Goal: Task Accomplishment & Management: Use online tool/utility

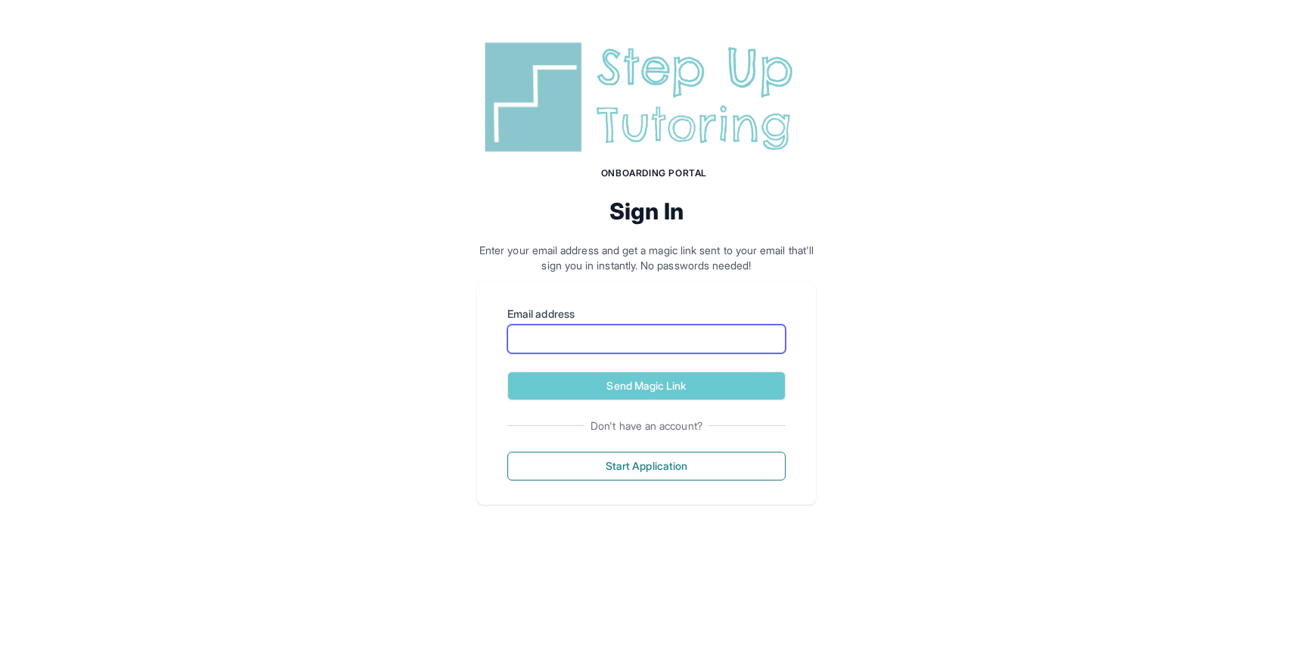
click at [626, 346] on input "Email address" at bounding box center [646, 338] width 278 height 29
type input "**********"
click at [507, 371] on button "Send Magic Link" at bounding box center [646, 385] width 278 height 29
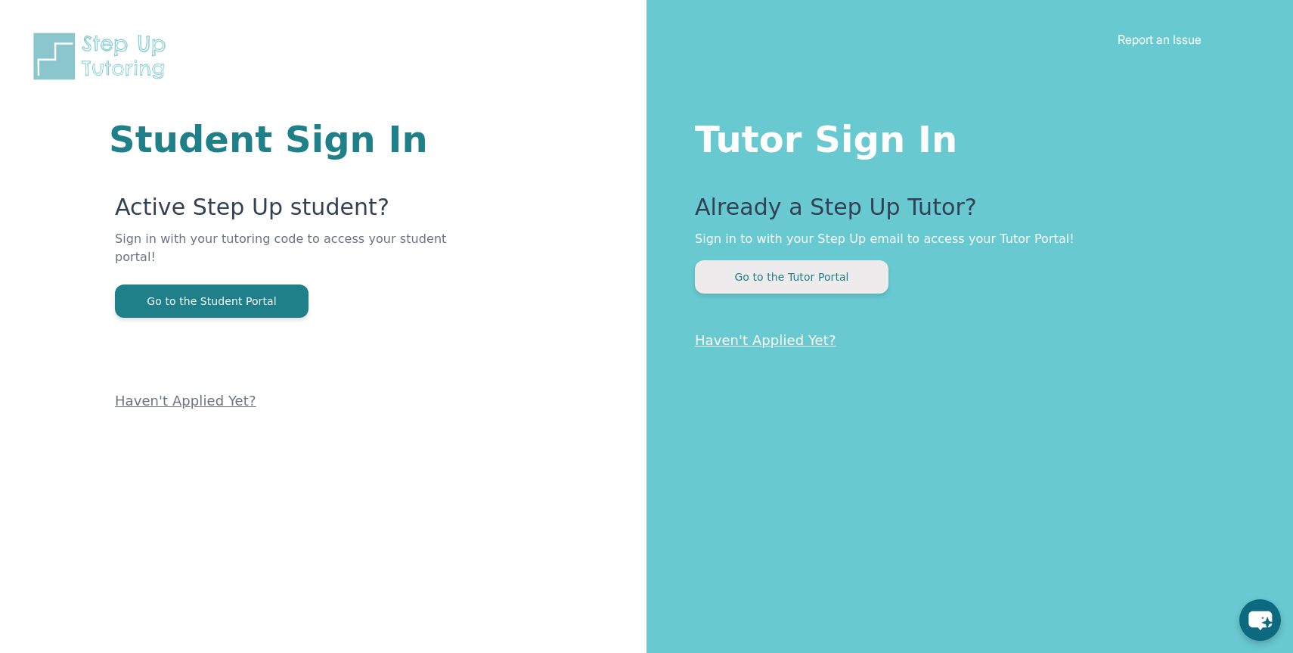
click at [795, 267] on button "Go to the Tutor Portal" at bounding box center [792, 276] width 194 height 33
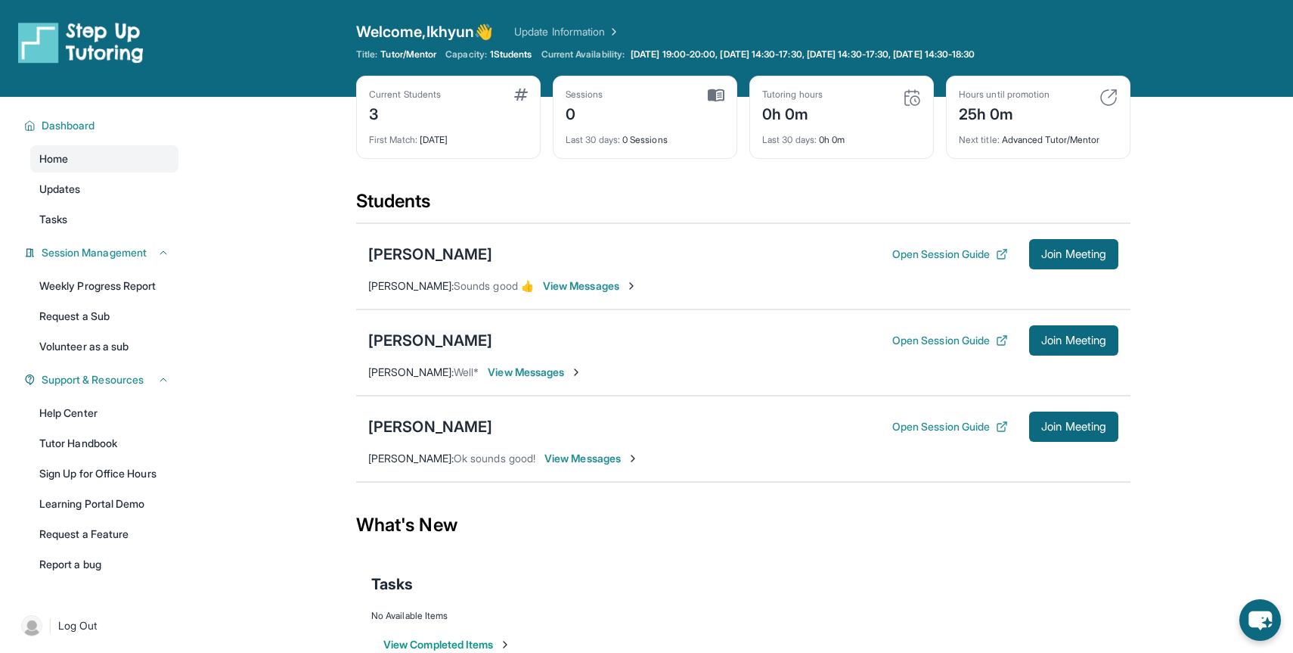
click at [422, 337] on div "[PERSON_NAME]" at bounding box center [430, 340] width 124 height 21
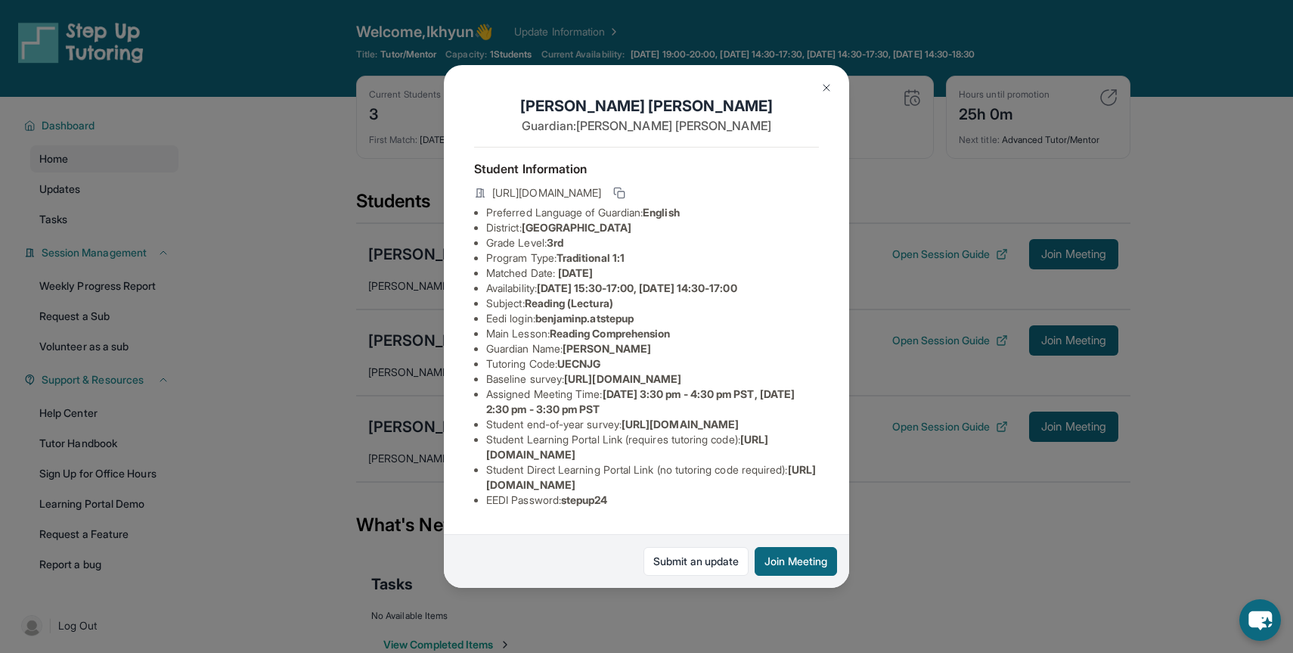
scroll to position [98, 0]
click at [825, 94] on button at bounding box center [827, 88] width 30 height 30
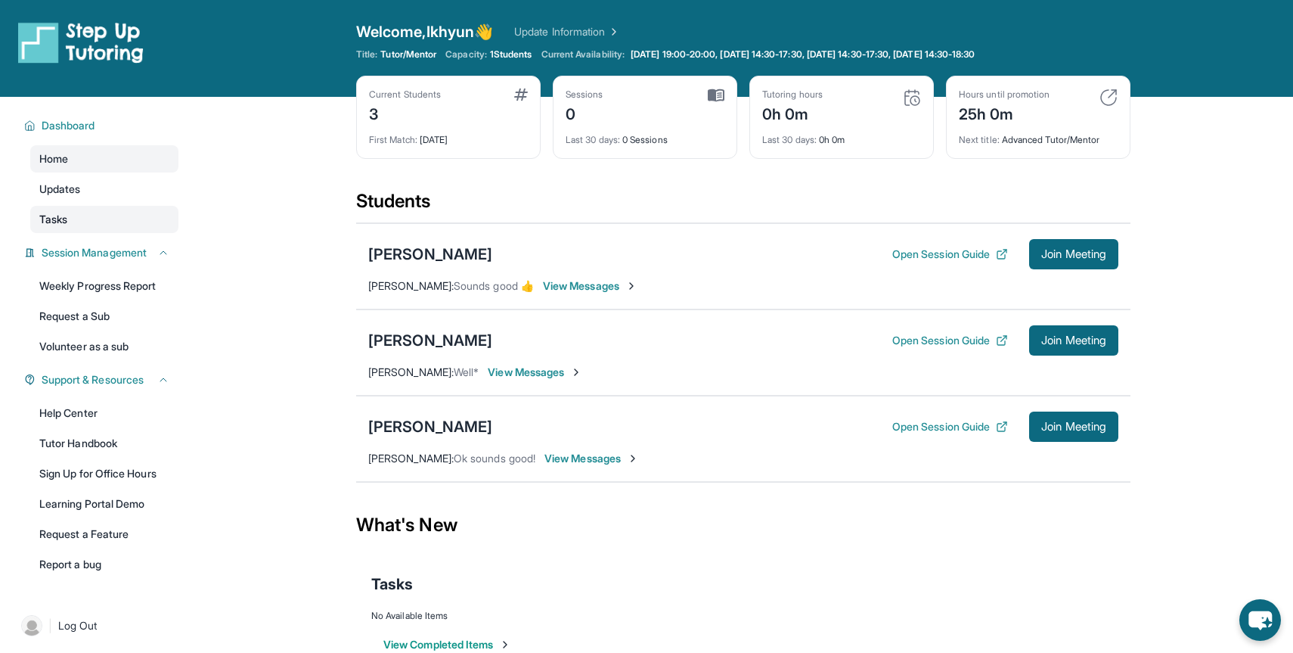
click at [92, 213] on link "Tasks" at bounding box center [104, 219] width 148 height 27
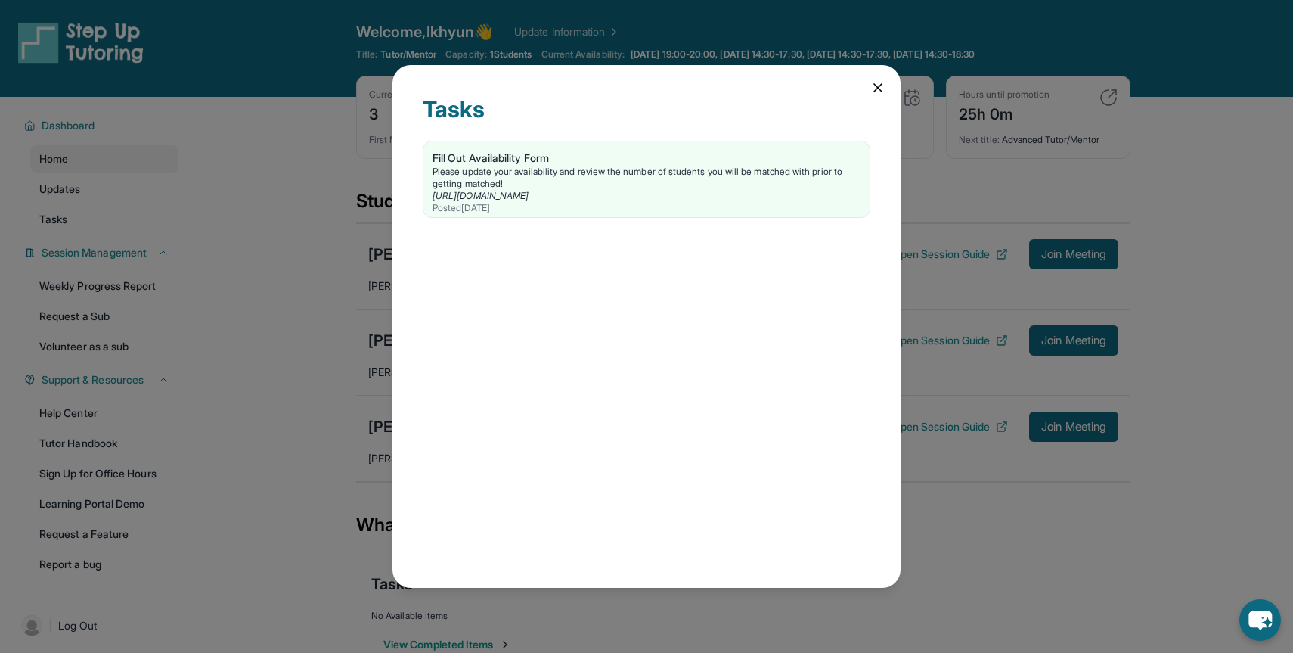
click at [525, 166] on div "Please update your availability and review the number of students you will be m…" at bounding box center [647, 178] width 428 height 24
click at [534, 184] on div "Please update your availability and review the number of students you will be m…" at bounding box center [647, 178] width 428 height 24
click at [876, 85] on icon at bounding box center [878, 88] width 8 height 8
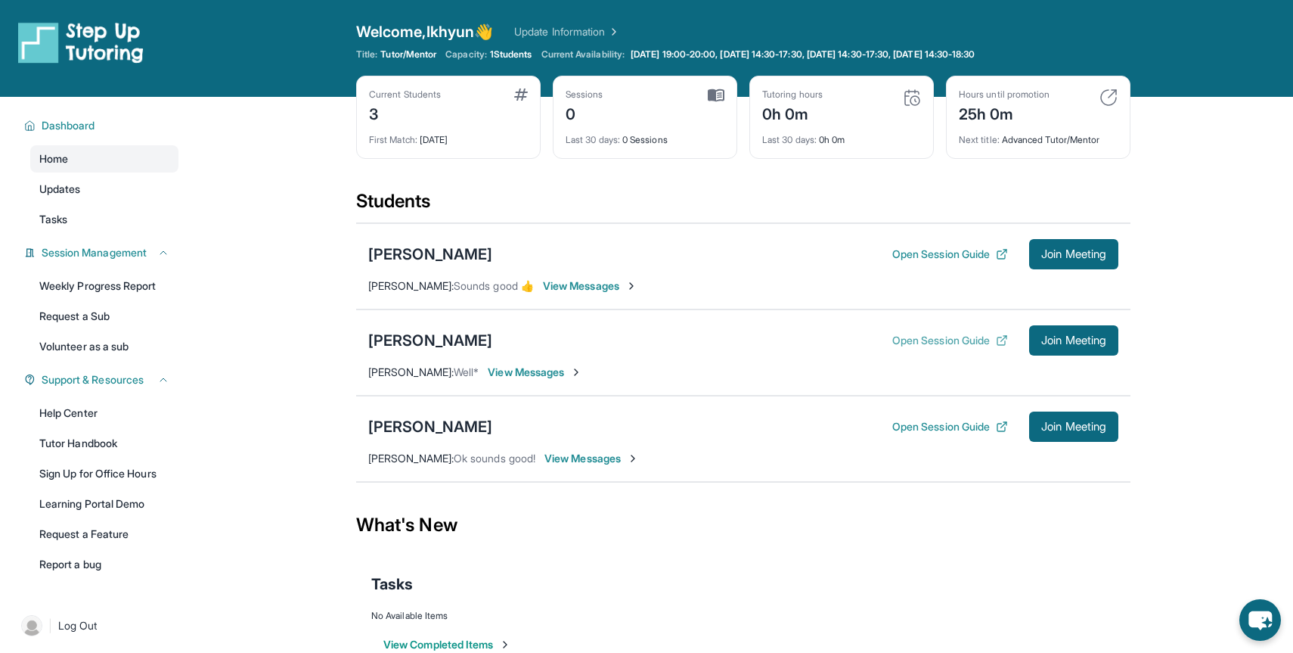
click at [936, 338] on button "Open Session Guide" at bounding box center [950, 340] width 116 height 15
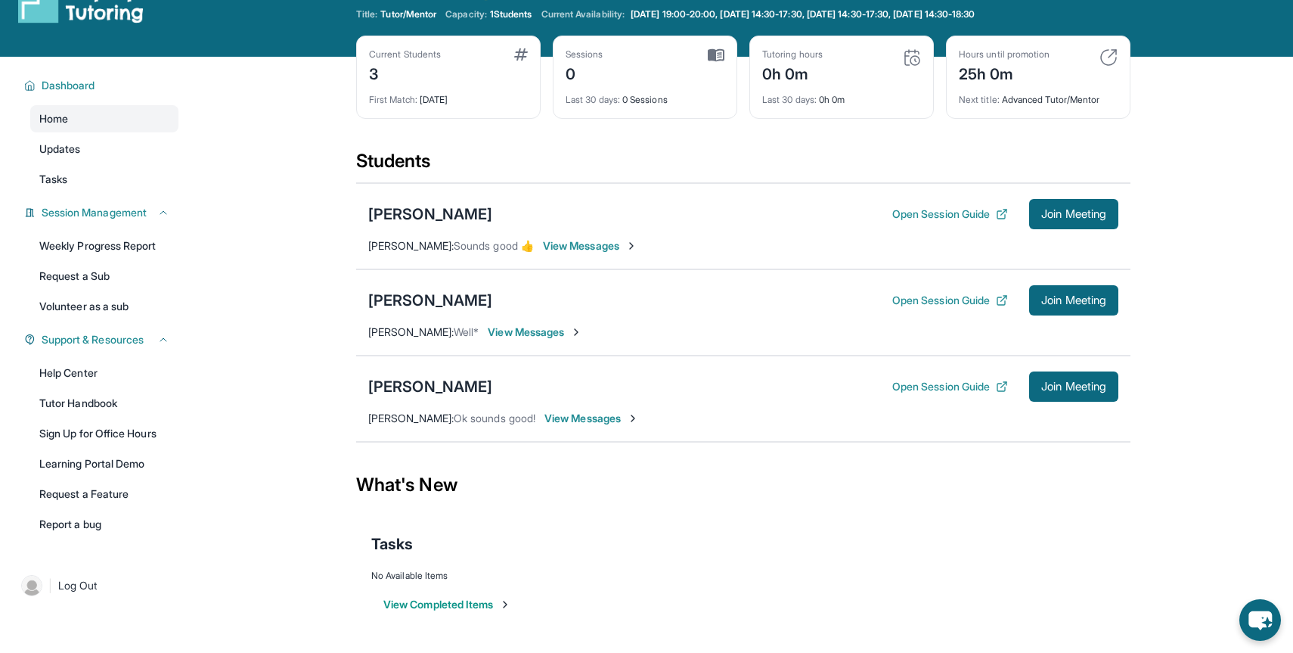
scroll to position [0, 0]
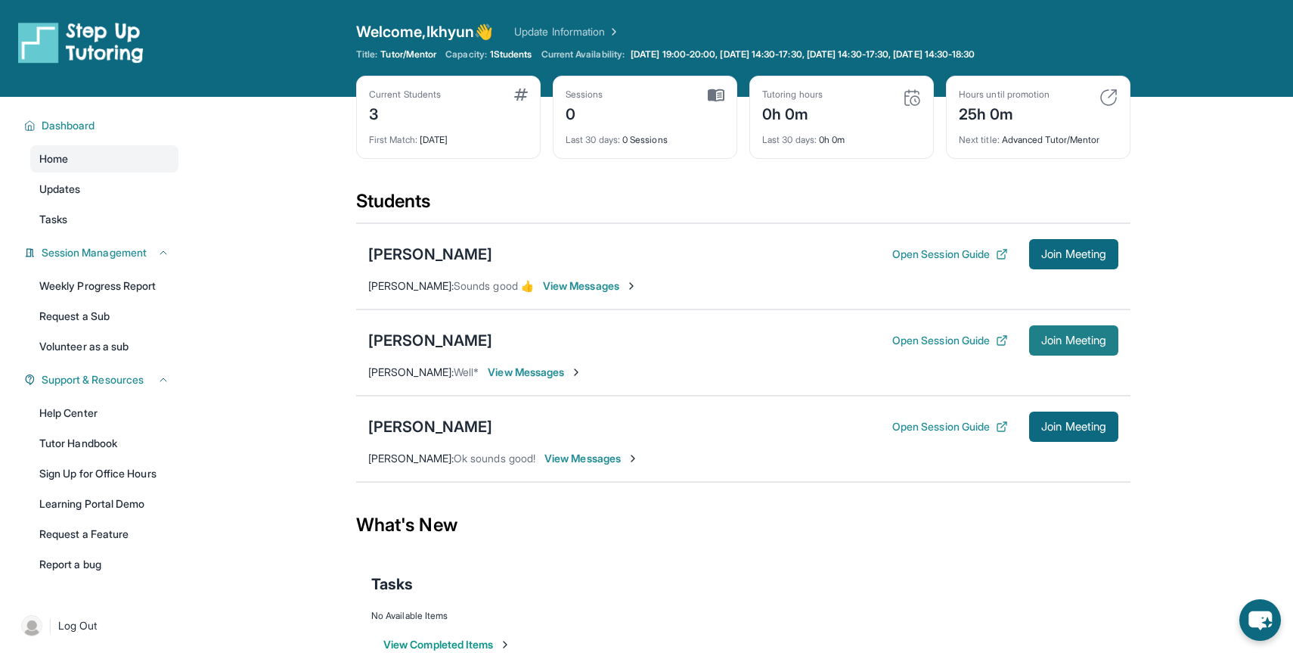
click at [1059, 347] on button "Join Meeting" at bounding box center [1073, 340] width 89 height 30
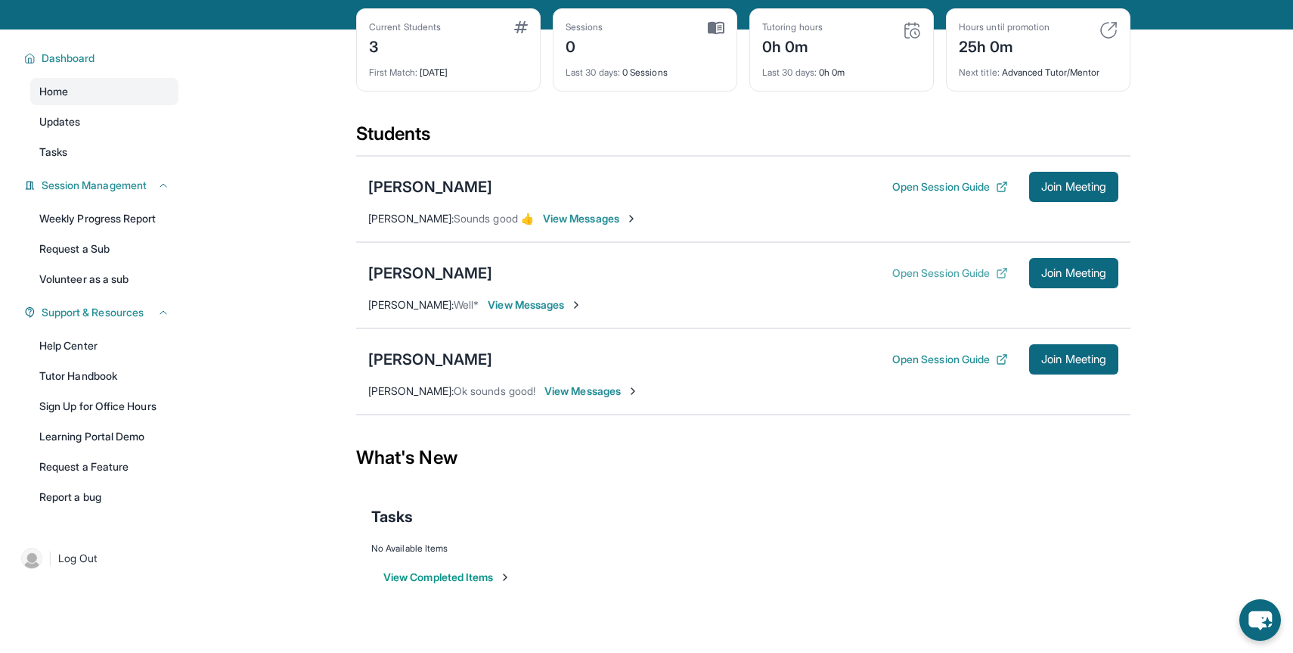
scroll to position [97, 0]
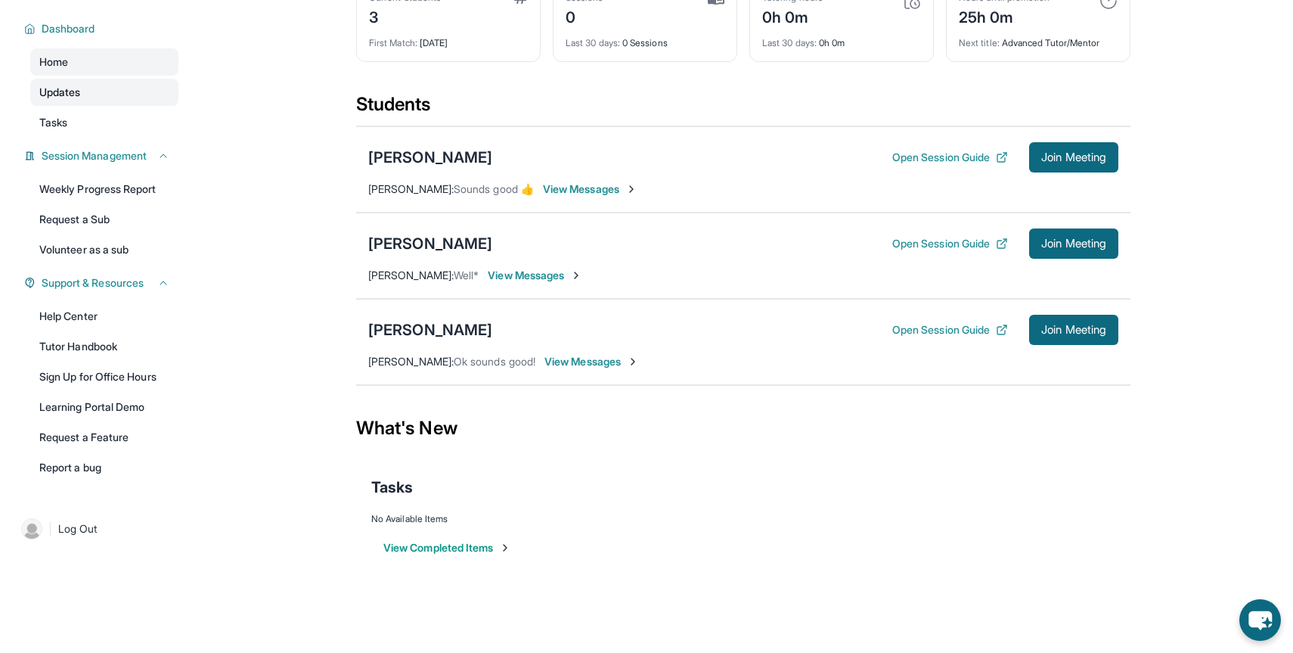
click at [82, 100] on link "Updates" at bounding box center [104, 92] width 148 height 27
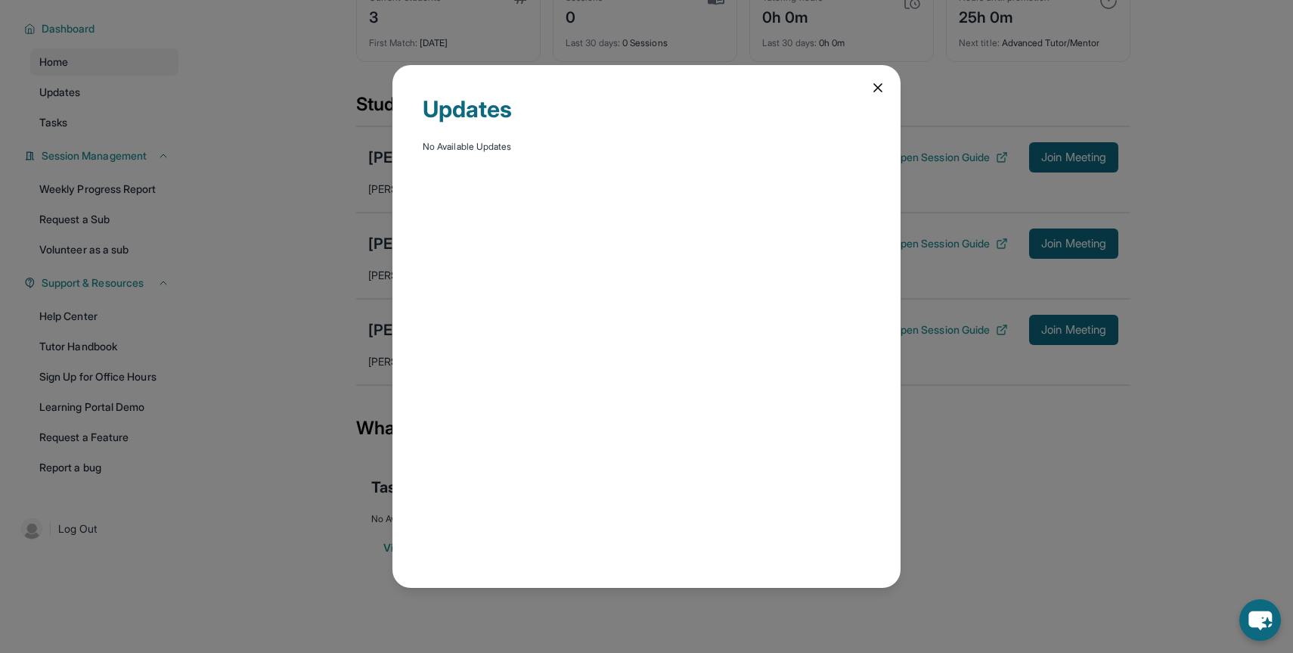
click at [878, 84] on icon at bounding box center [878, 87] width 15 height 15
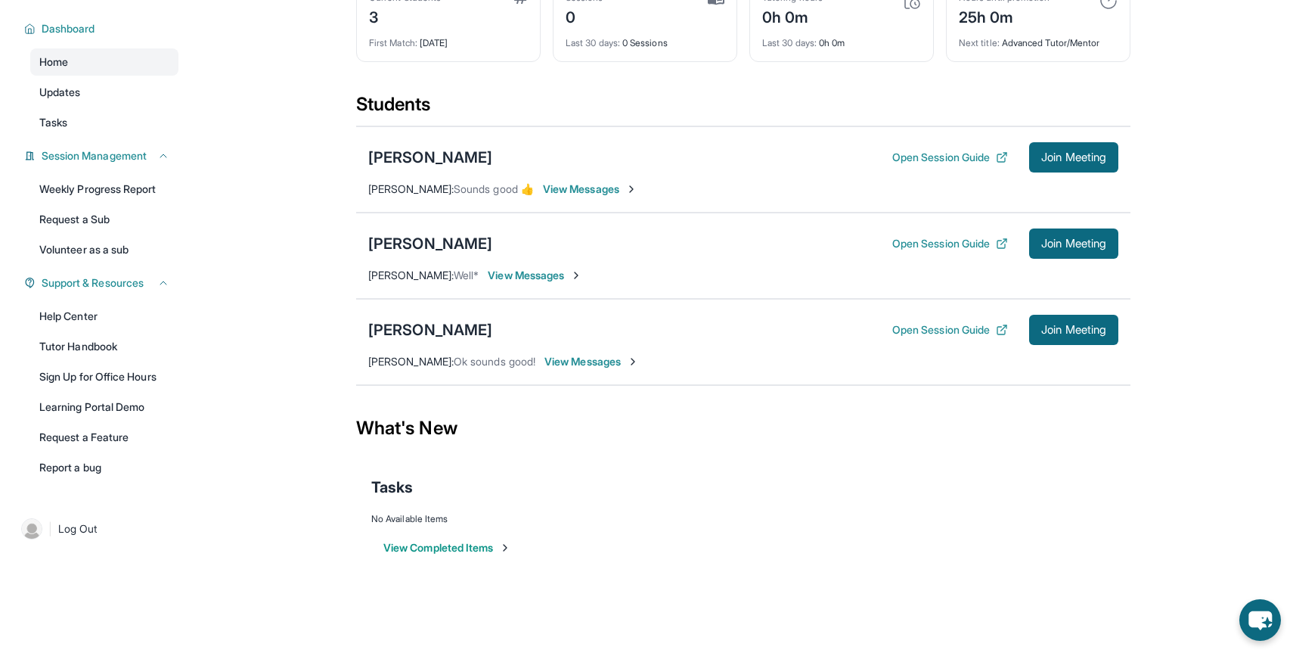
scroll to position [0, 0]
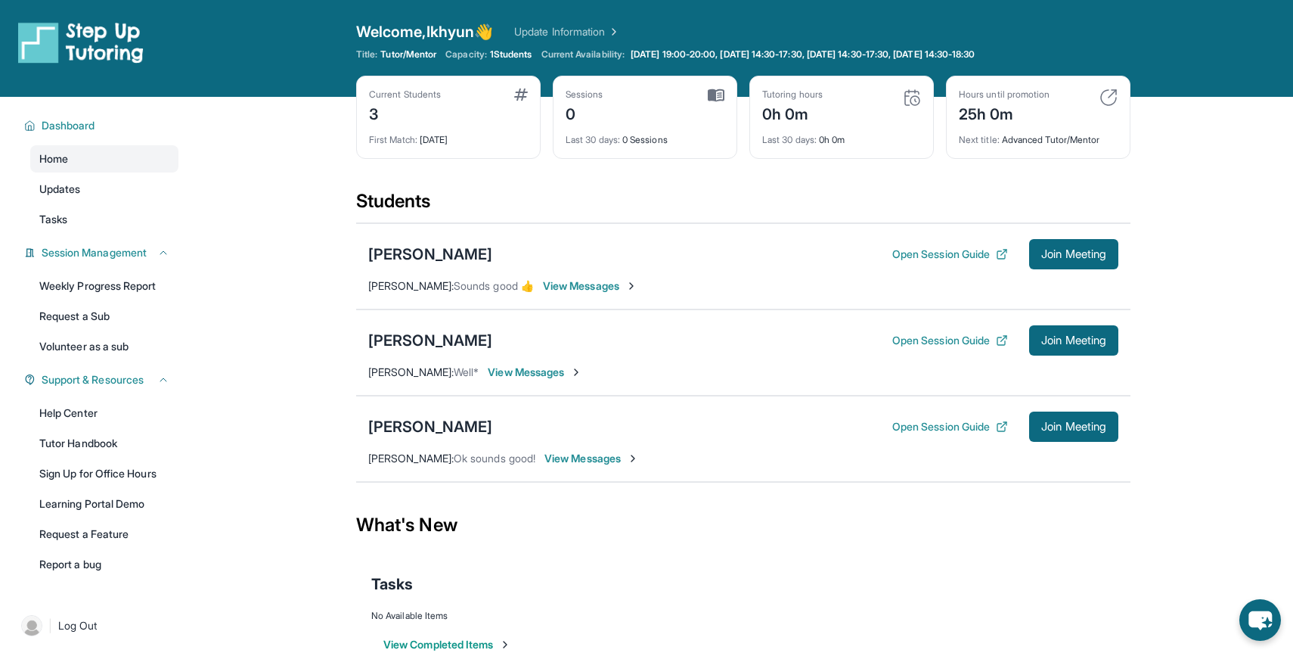
click at [802, 110] on div "0h 0m" at bounding box center [792, 113] width 61 height 24
click at [914, 99] on img at bounding box center [912, 97] width 18 height 18
click at [877, 116] on div "Tutoring hours 0h 0m" at bounding box center [841, 106] width 159 height 36
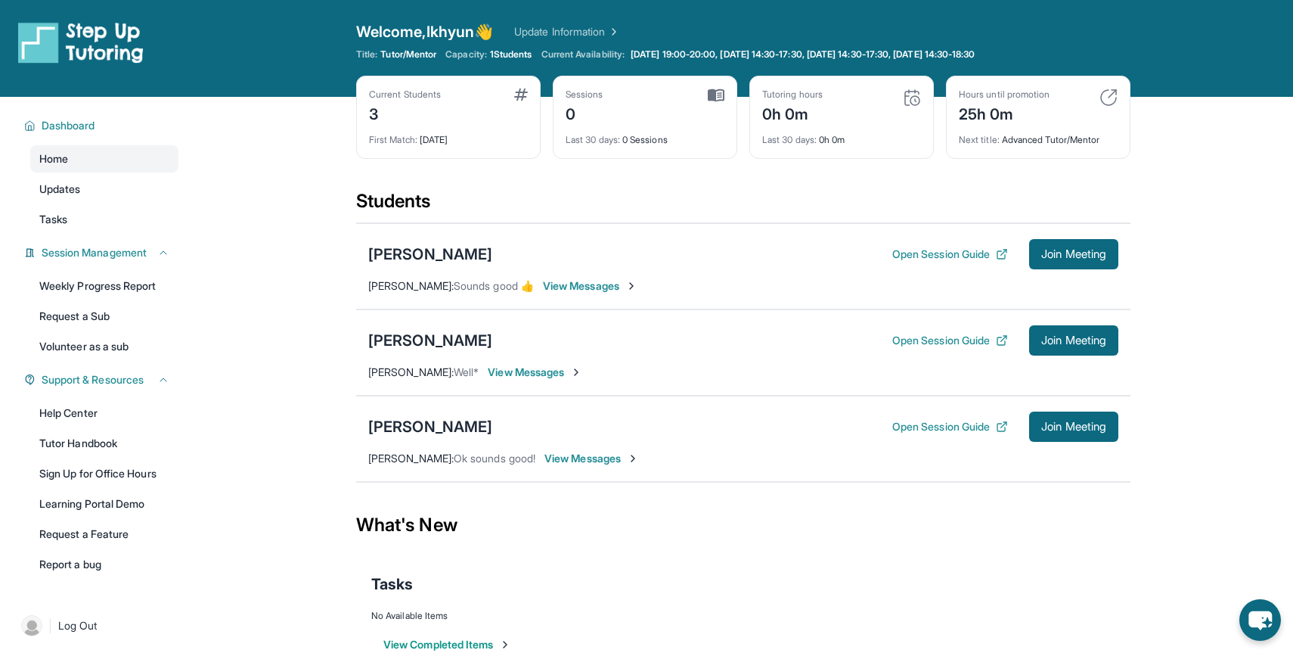
click at [877, 116] on div "Tutoring hours 0h 0m" at bounding box center [841, 106] width 159 height 36
click at [852, 136] on div "Last 30 days : 0h 0m" at bounding box center [841, 135] width 159 height 21
click at [817, 135] on span "Last 30 days :" at bounding box center [789, 139] width 54 height 11
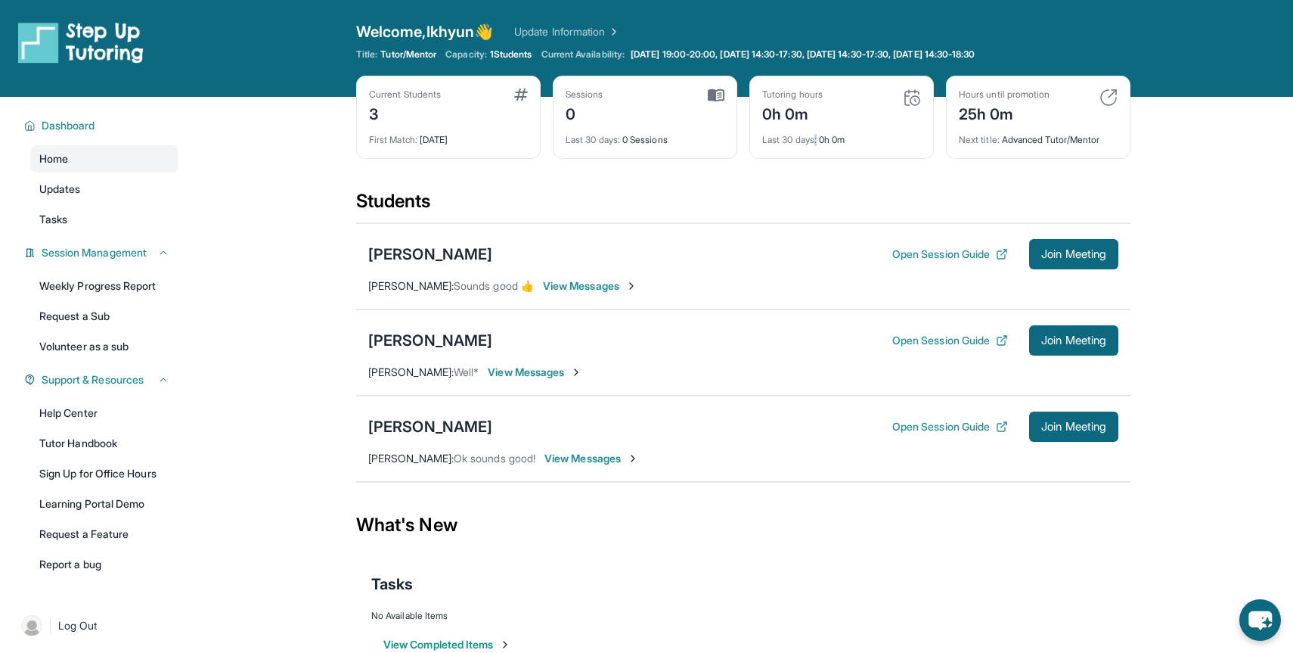
click at [808, 137] on span "Last 30 days :" at bounding box center [789, 139] width 54 height 11
click at [527, 368] on span "View Messages" at bounding box center [535, 372] width 95 height 15
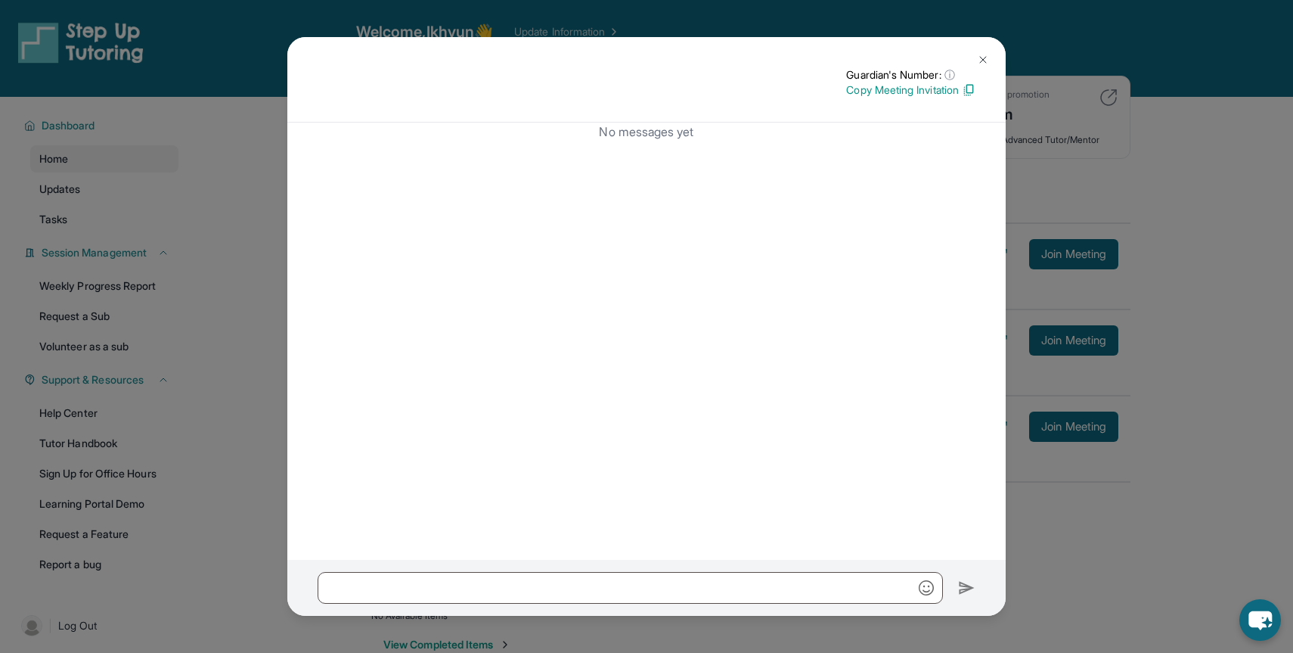
click at [987, 48] on button at bounding box center [983, 60] width 30 height 30
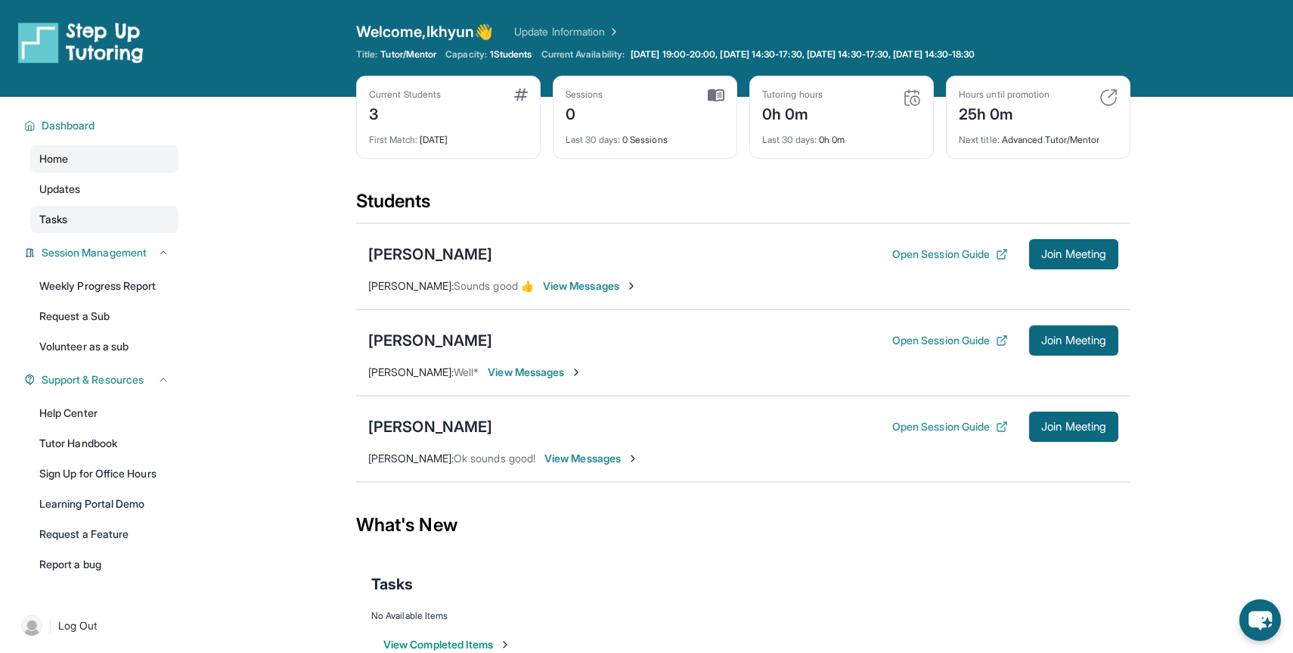
click at [127, 216] on link "Tasks" at bounding box center [104, 219] width 148 height 27
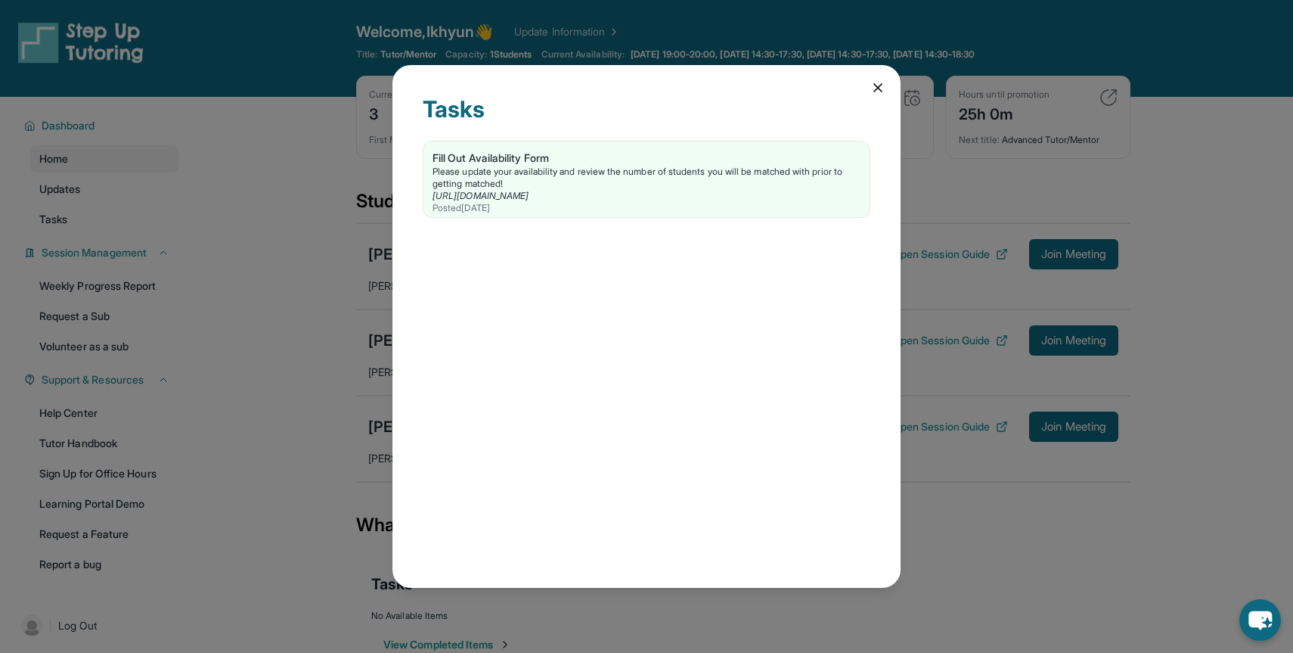
click at [880, 92] on icon at bounding box center [878, 87] width 15 height 15
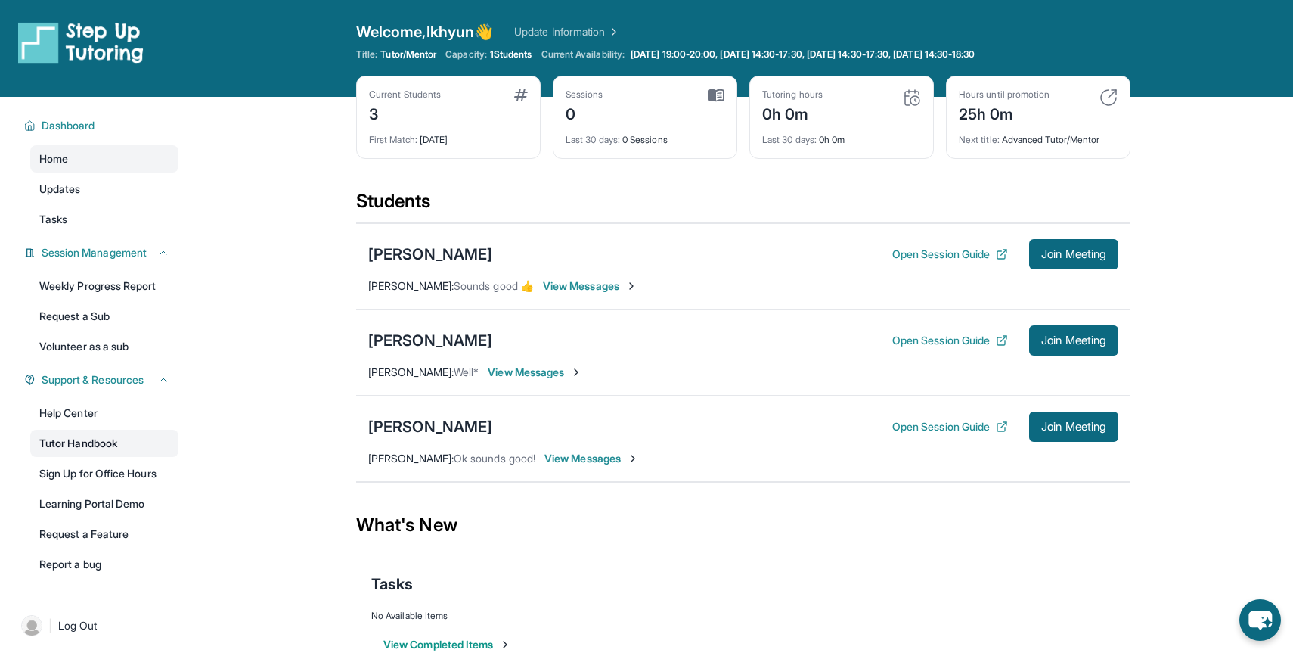
click at [125, 455] on link "Tutor Handbook" at bounding box center [104, 443] width 148 height 27
click at [672, 346] on div "Benjamin Plascencia Open Session Guide Join Meeting" at bounding box center [743, 340] width 750 height 30
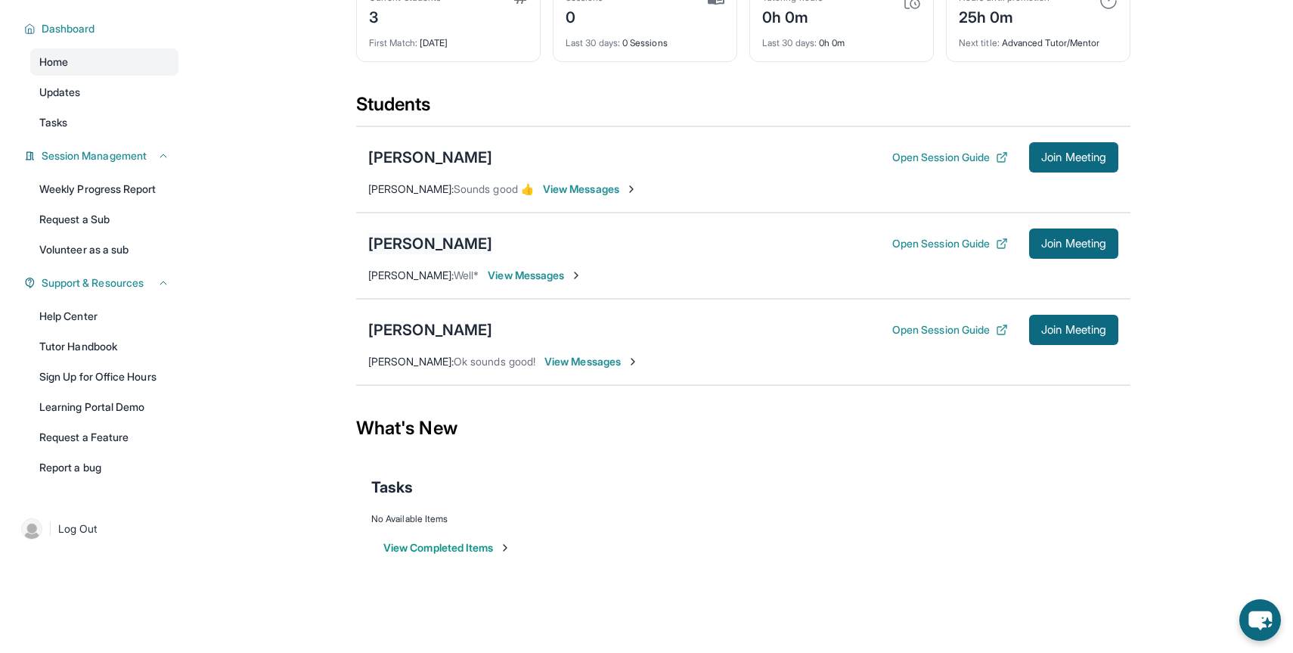
click at [452, 242] on div "[PERSON_NAME]" at bounding box center [430, 243] width 124 height 21
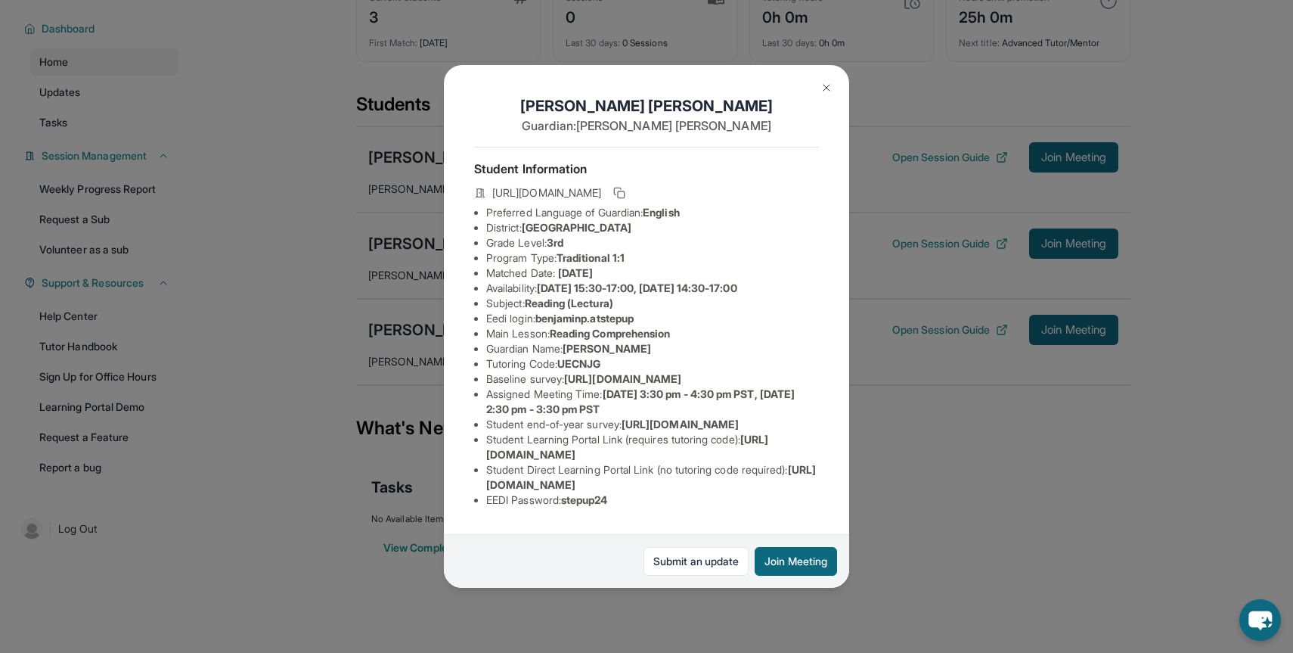
scroll to position [98, 0]
click at [822, 89] on img at bounding box center [827, 88] width 12 height 12
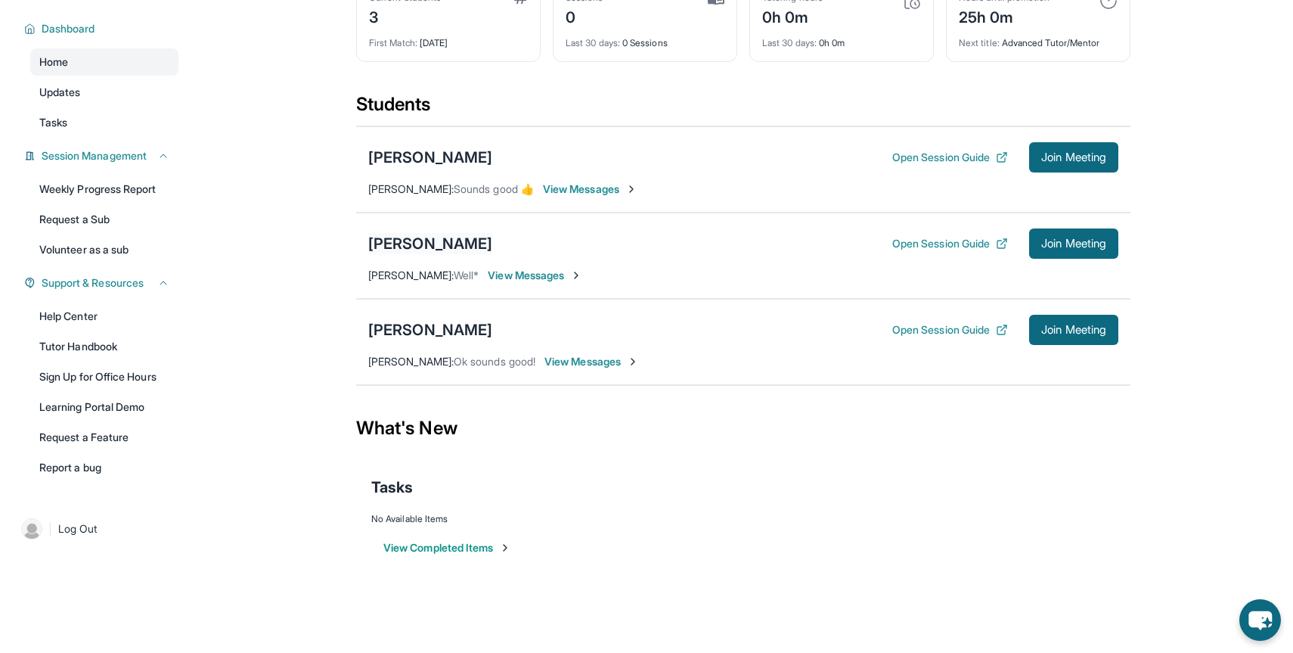
click at [492, 249] on div "[PERSON_NAME]" at bounding box center [430, 243] width 124 height 21
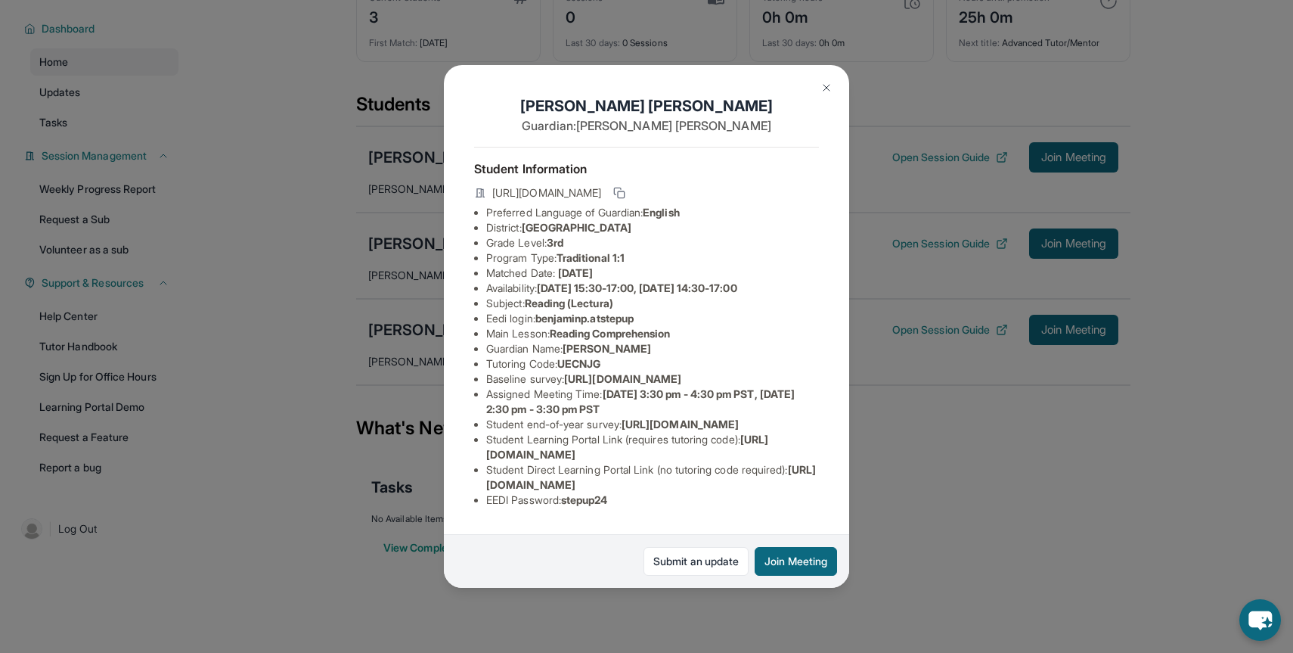
click at [823, 82] on img at bounding box center [827, 88] width 12 height 12
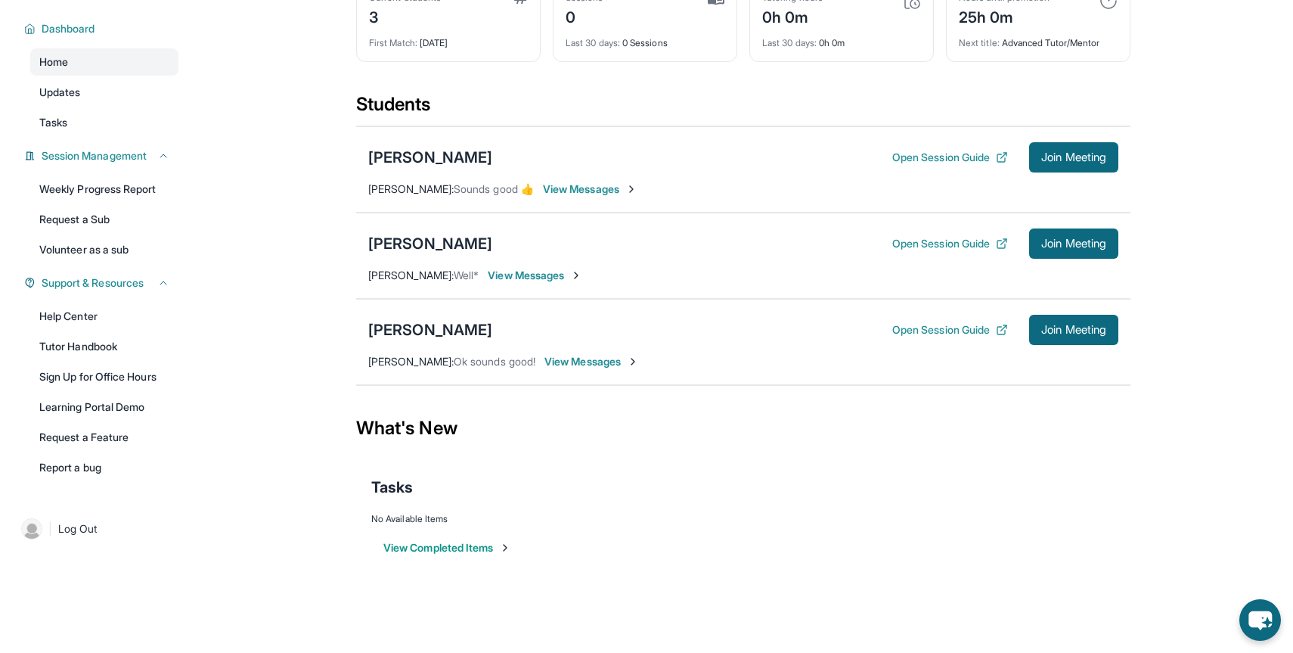
scroll to position [0, 0]
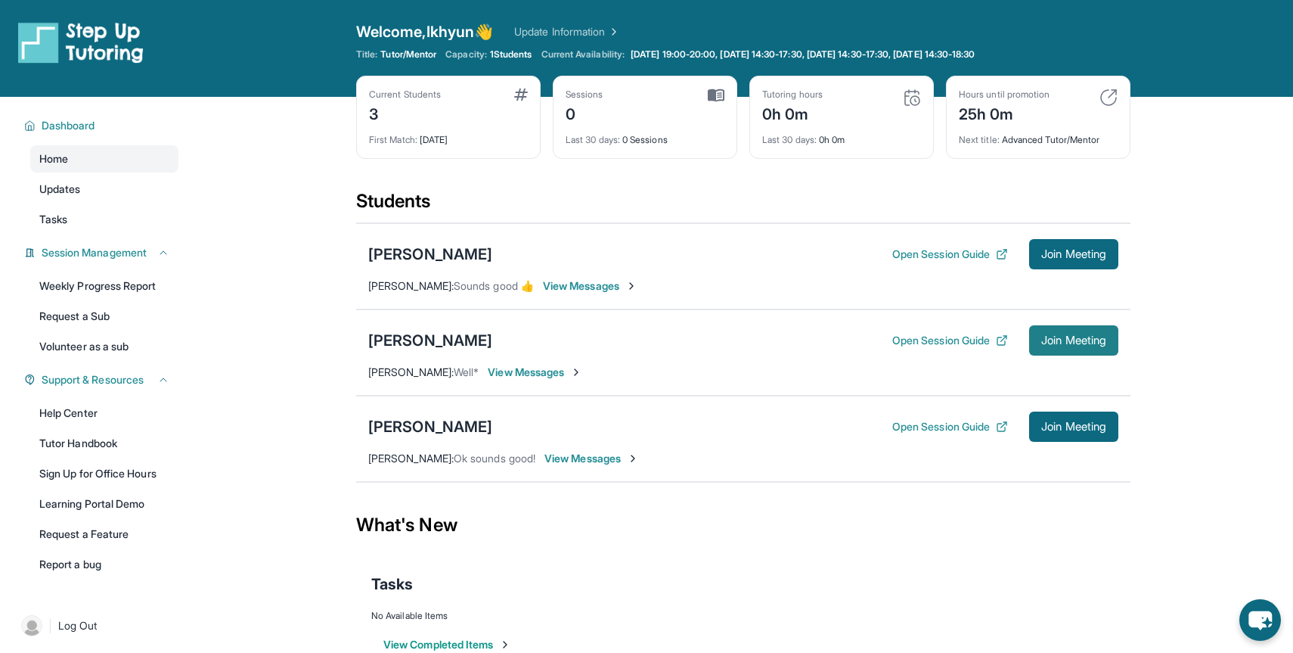
click at [1062, 345] on span "Join Meeting" at bounding box center [1073, 340] width 65 height 9
click at [291, 240] on main "Current Students 3 First Match : 9 days ago Sessions 0 Last 30 days : 0 Session…" at bounding box center [744, 392] width 1100 height 591
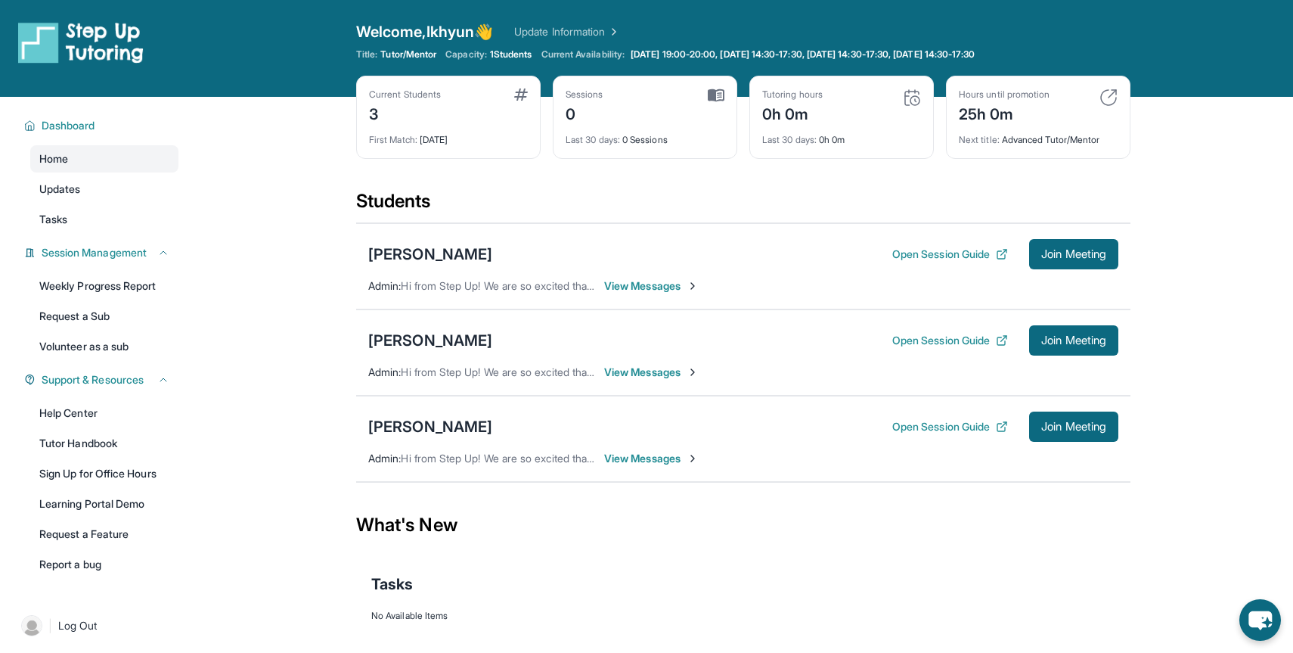
scroll to position [97, 0]
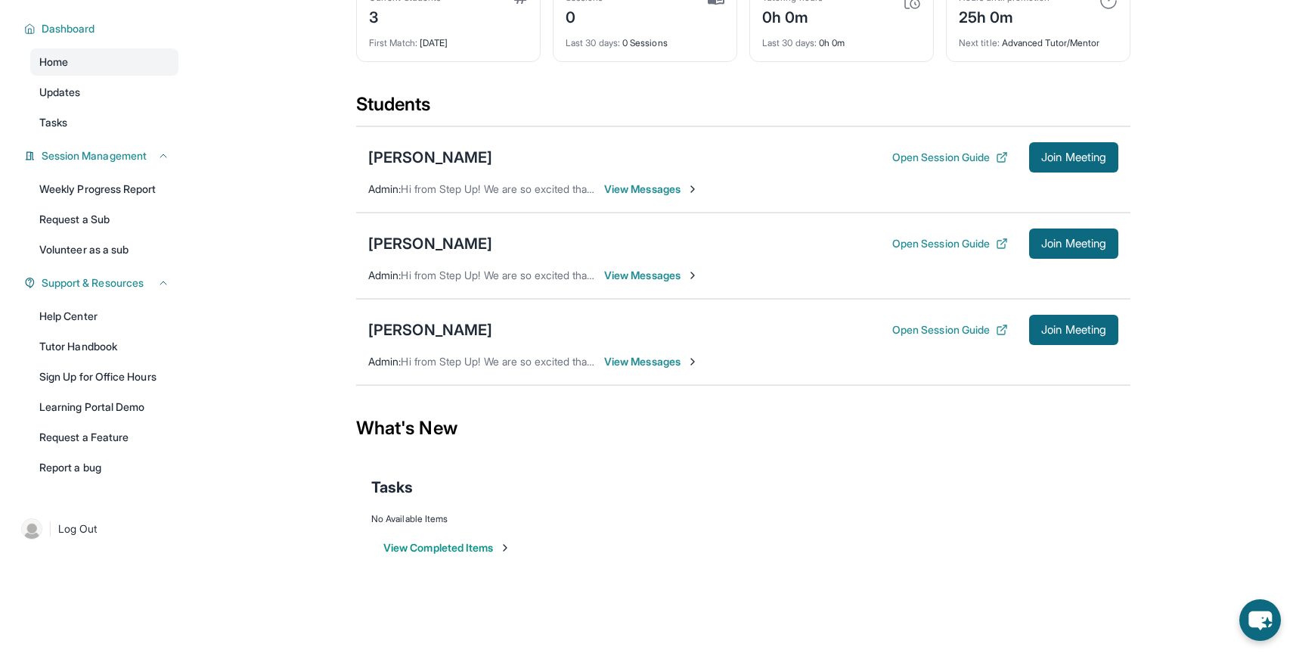
click at [663, 278] on span "View Messages" at bounding box center [651, 275] width 95 height 15
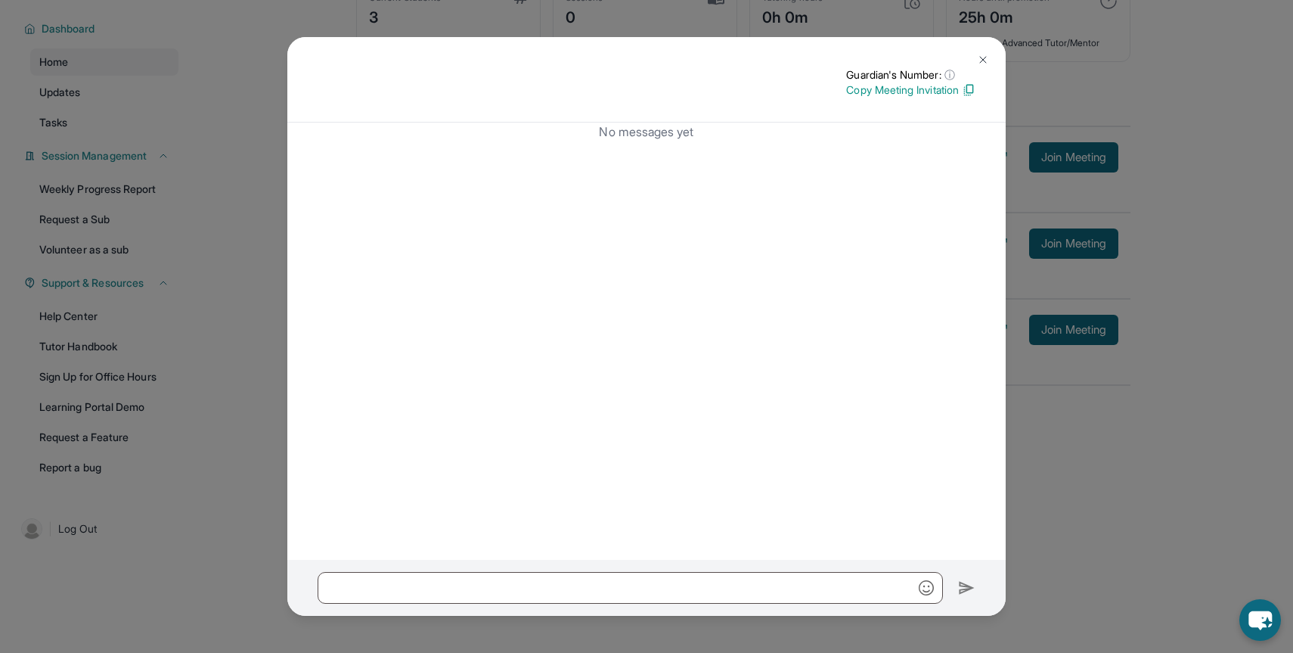
click at [983, 54] on img at bounding box center [983, 60] width 12 height 12
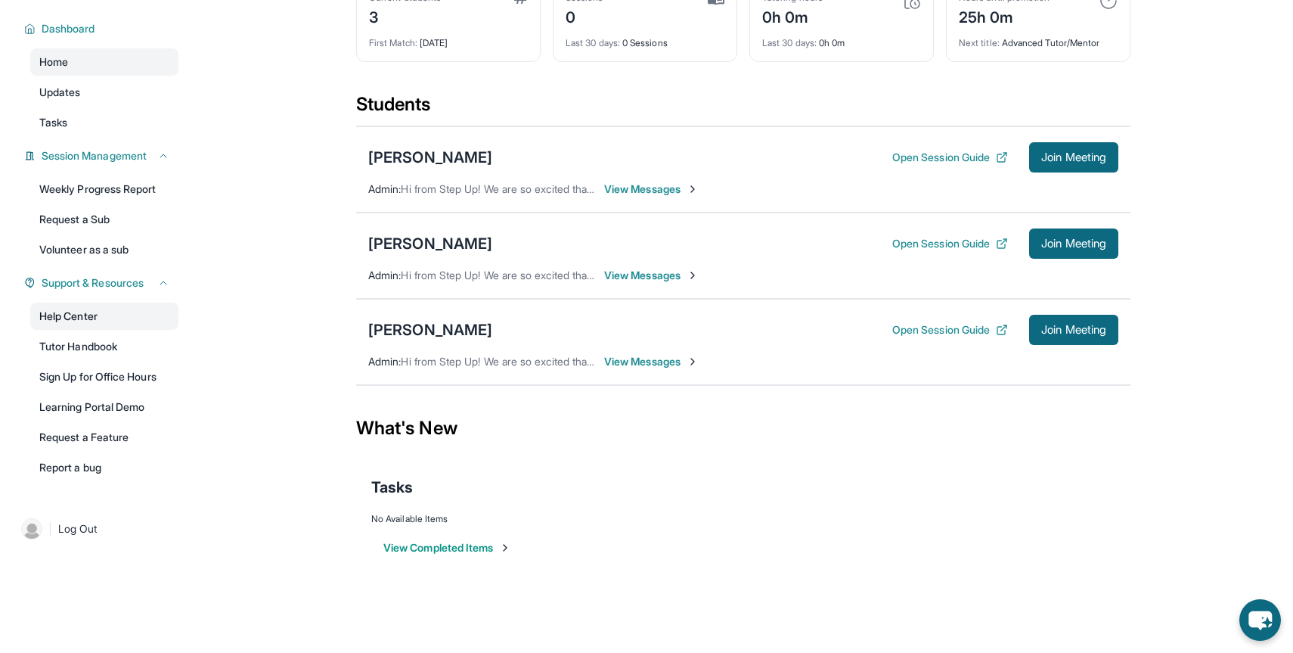
click at [107, 327] on link "Help Center" at bounding box center [104, 316] width 148 height 27
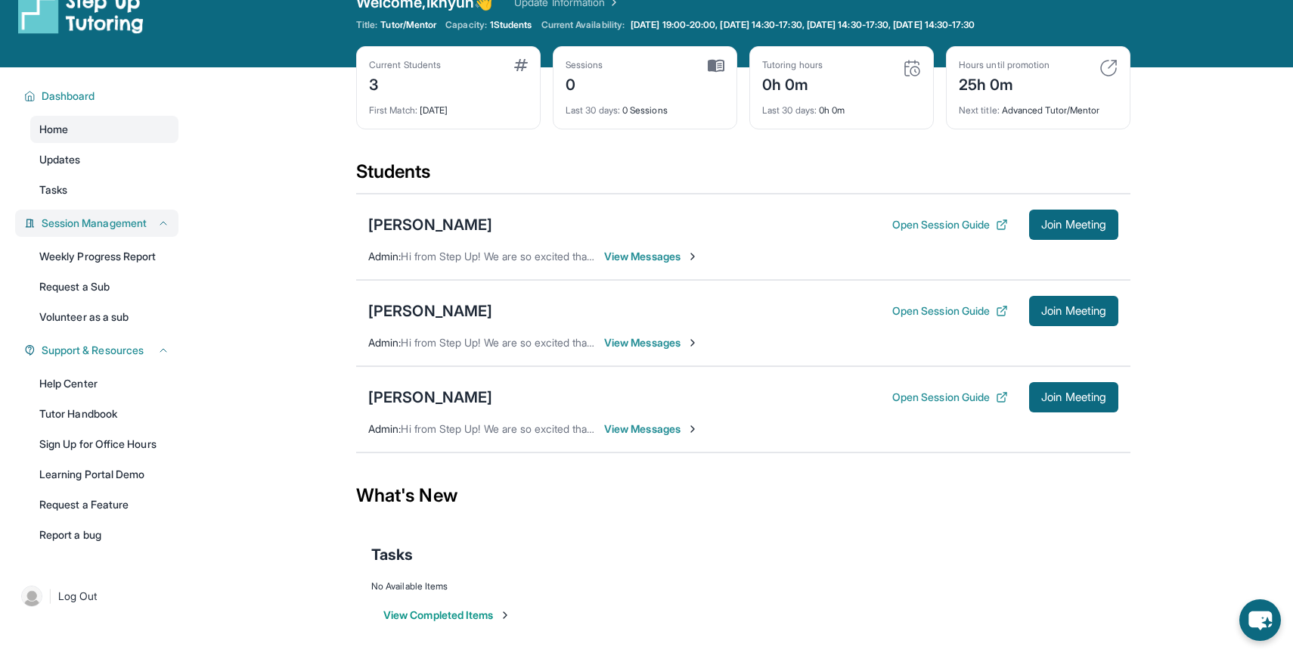
scroll to position [17, 0]
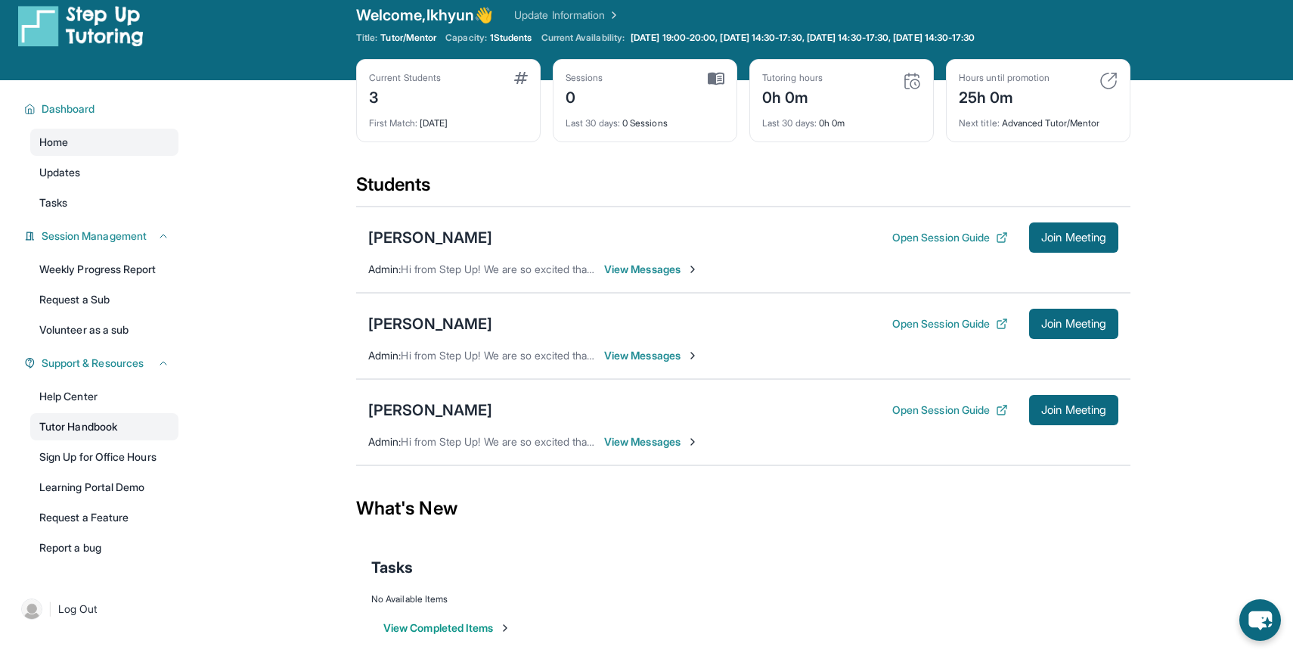
click at [147, 421] on link "Tutor Handbook" at bounding box center [104, 426] width 148 height 27
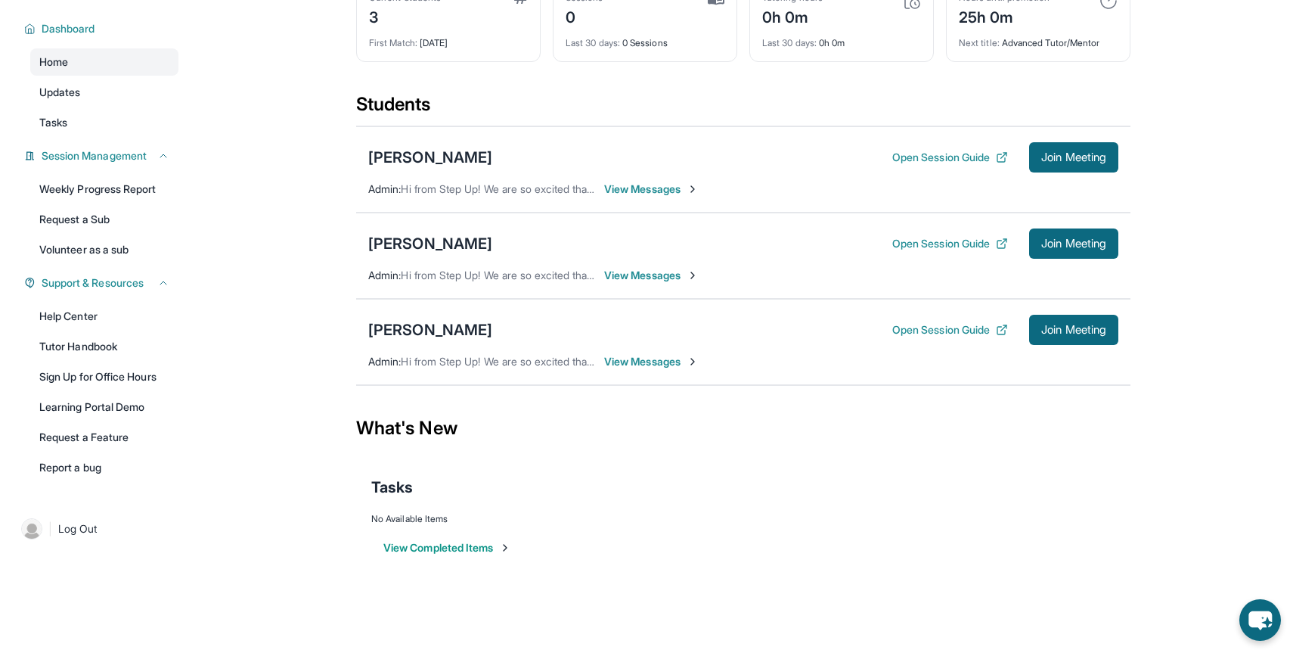
scroll to position [0, 0]
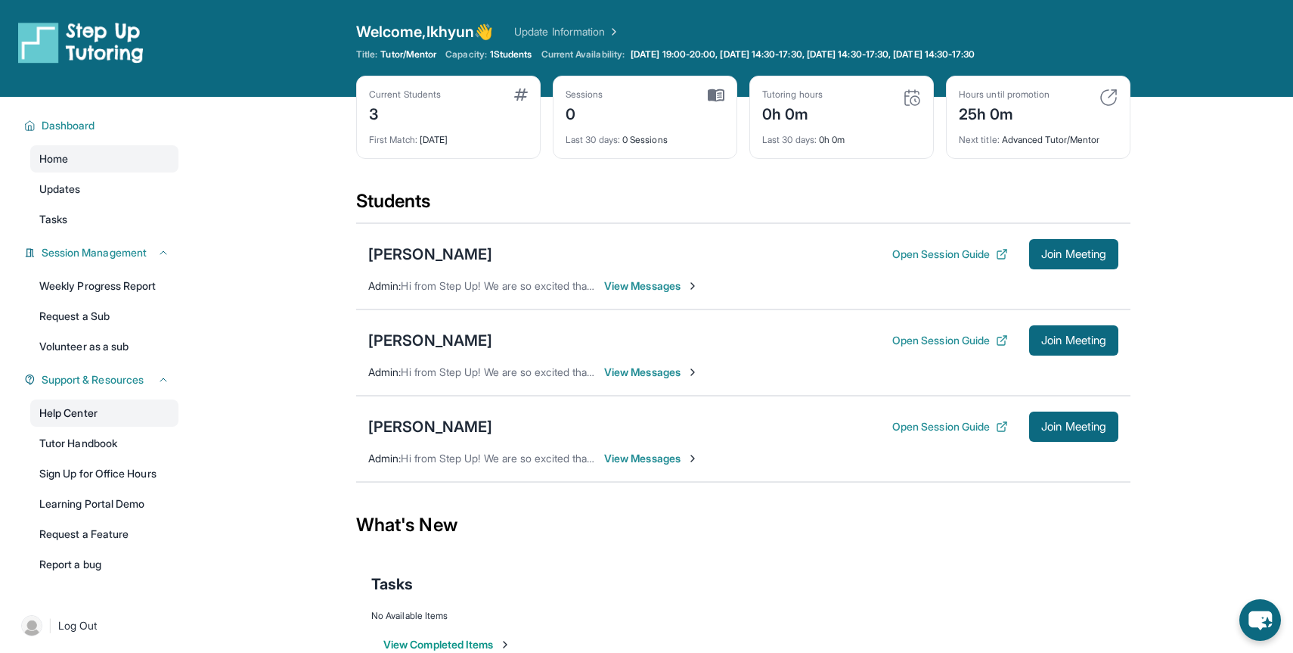
click at [129, 415] on link "Help Center" at bounding box center [104, 412] width 148 height 27
click at [415, 374] on span "Hi from Step Up! We are so excited that you are matched with one another. Pleas…" at bounding box center [983, 371] width 1165 height 13
click at [419, 374] on span "Hi from Step Up! We are so excited that you are matched with one another. Pleas…" at bounding box center [983, 371] width 1165 height 13
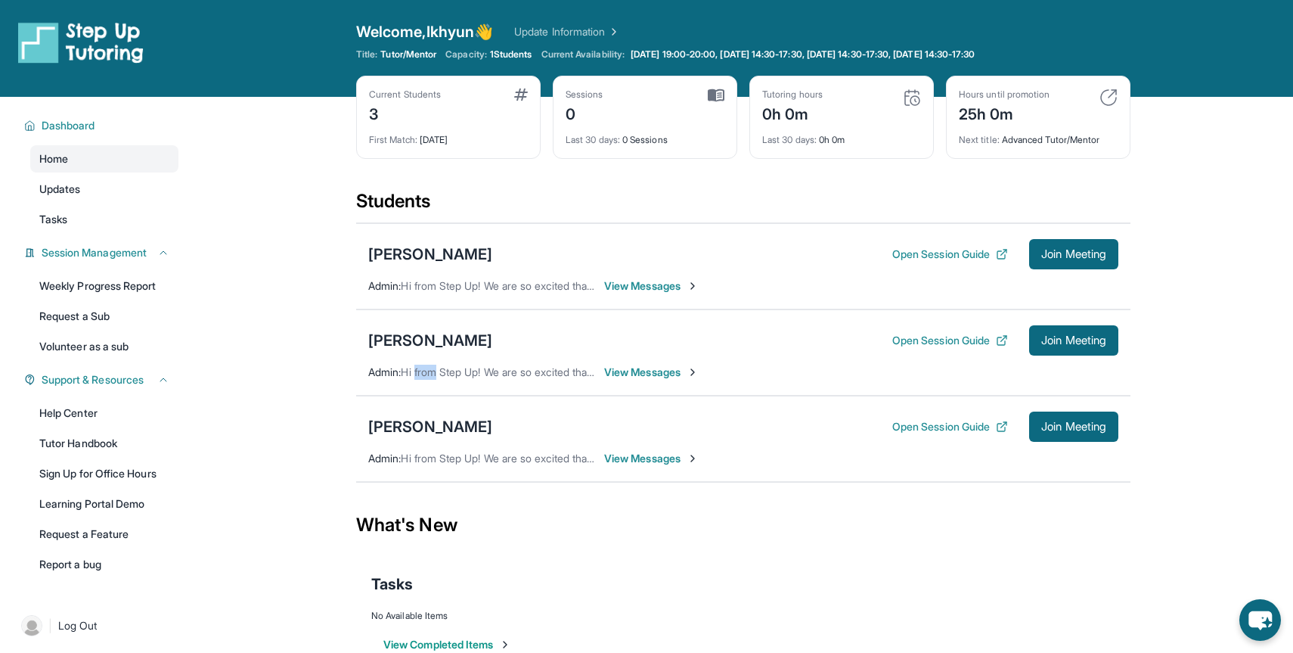
click at [419, 374] on span "Hi from Step Up! We are so excited that you are matched with one another. Pleas…" at bounding box center [983, 371] width 1165 height 13
click at [417, 374] on span "Hi from Step Up! We are so excited that you are matched with one another. Pleas…" at bounding box center [983, 371] width 1165 height 13
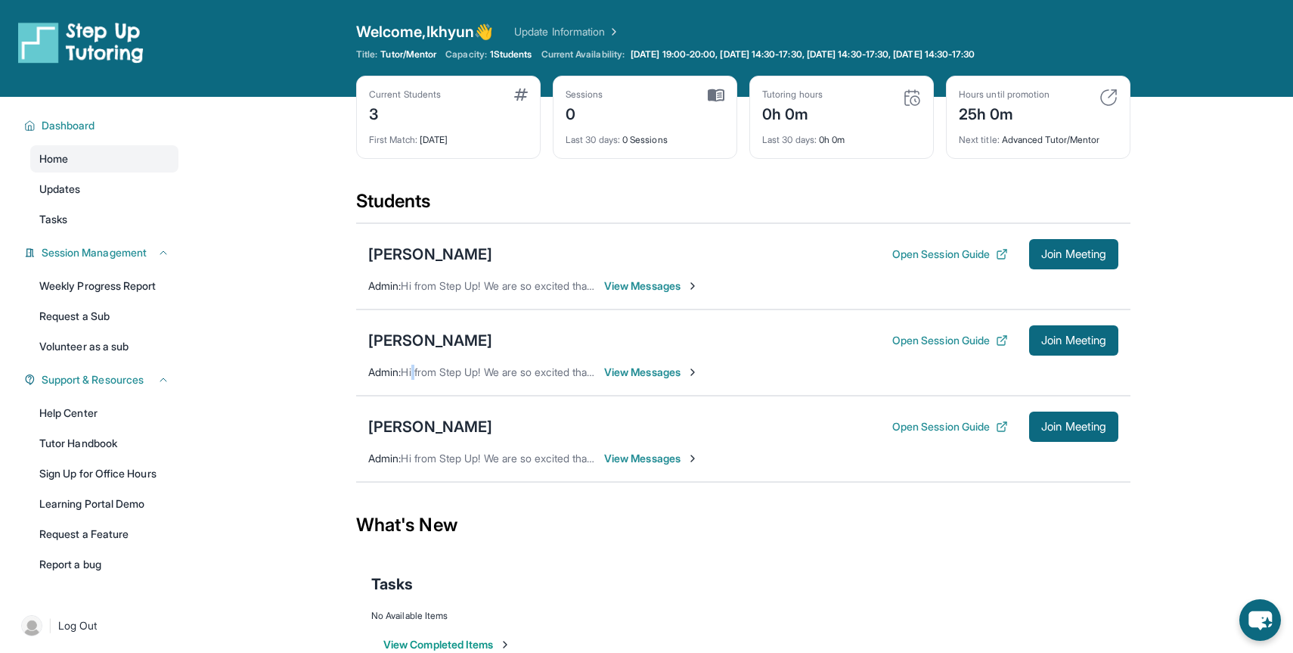
click at [417, 374] on span "Hi from Step Up! We are so excited that you are matched with one another. Pleas…" at bounding box center [983, 371] width 1165 height 13
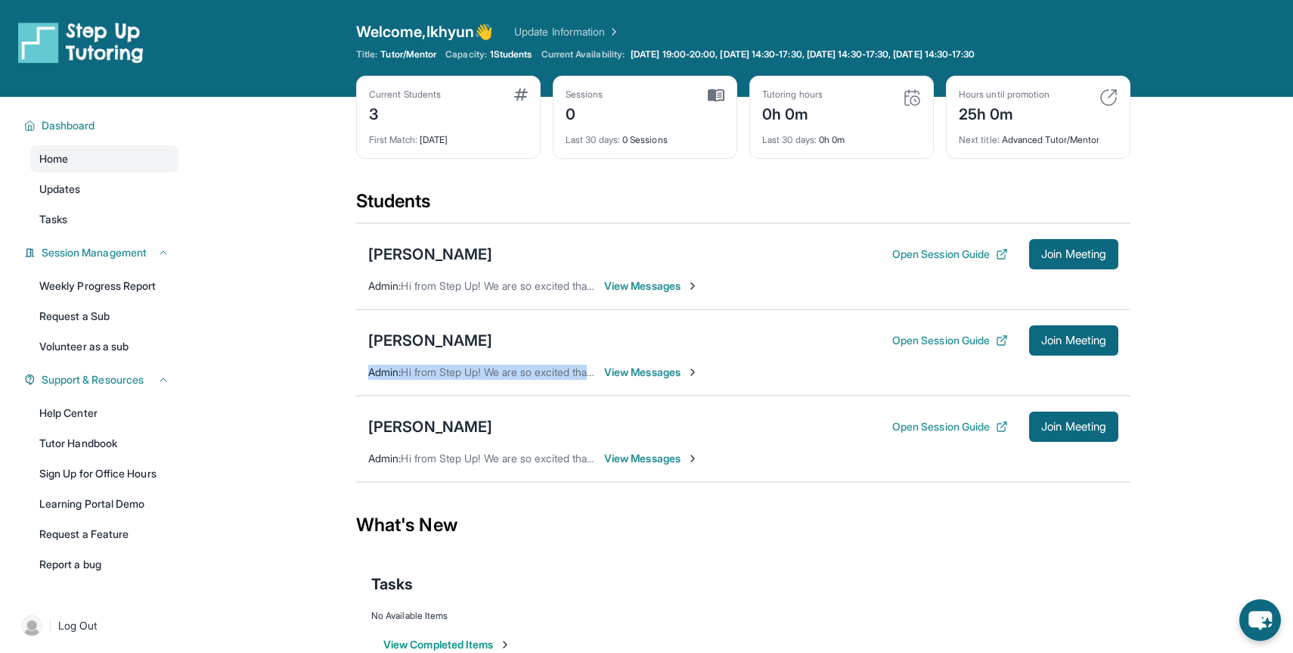
click at [417, 374] on span "Hi from Step Up! We are so excited that you are matched with one another. Pleas…" at bounding box center [983, 371] width 1165 height 13
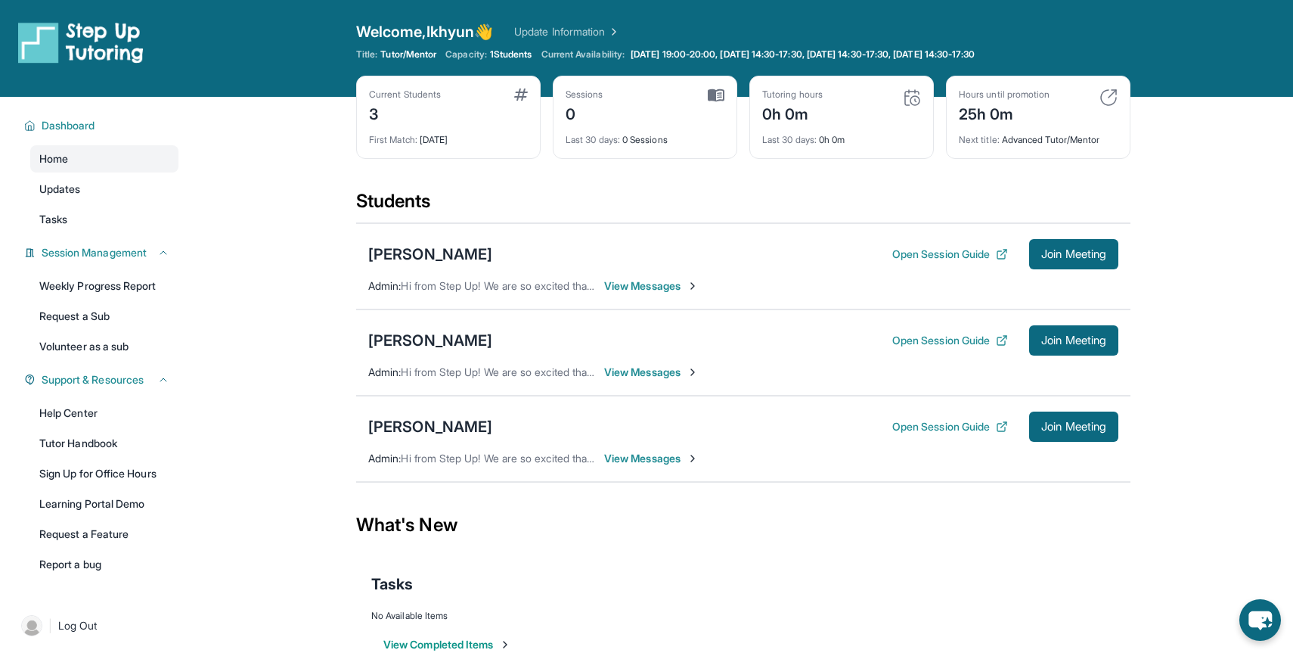
click at [417, 374] on span "Hi from Step Up! We are so excited that you are matched with one another. Pleas…" at bounding box center [983, 371] width 1165 height 13
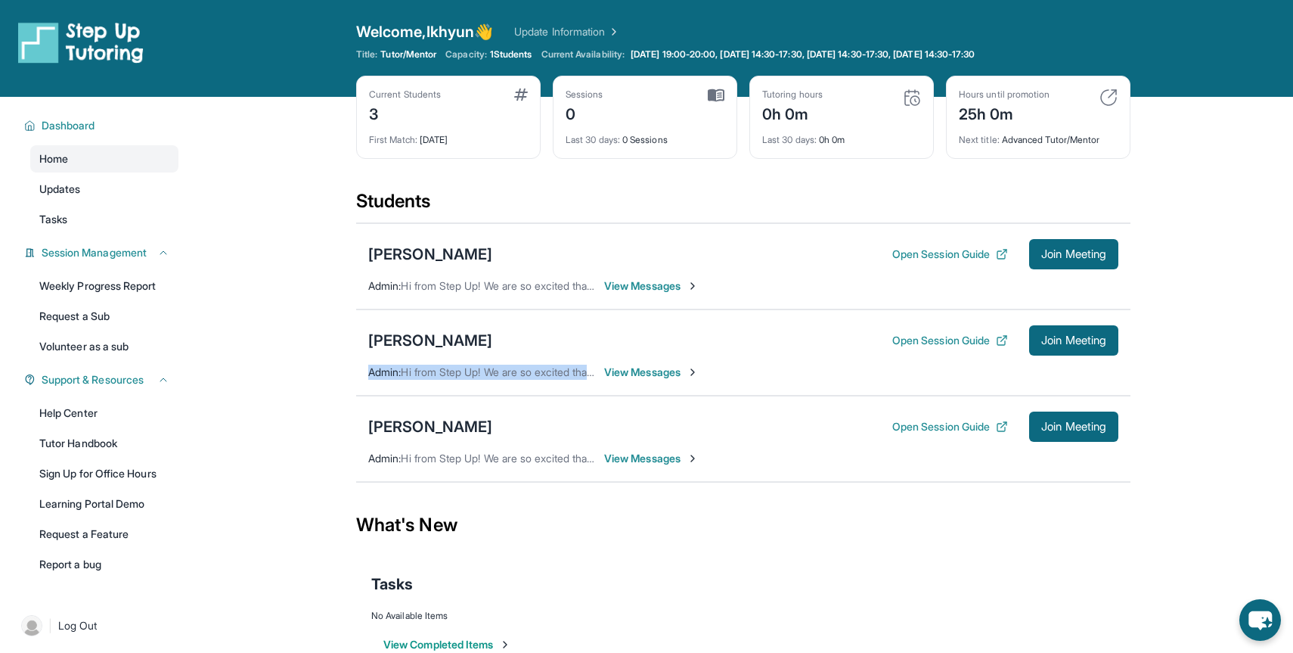
click at [417, 374] on span "Hi from Step Up! We are so excited that you are matched with one another. Pleas…" at bounding box center [983, 371] width 1165 height 13
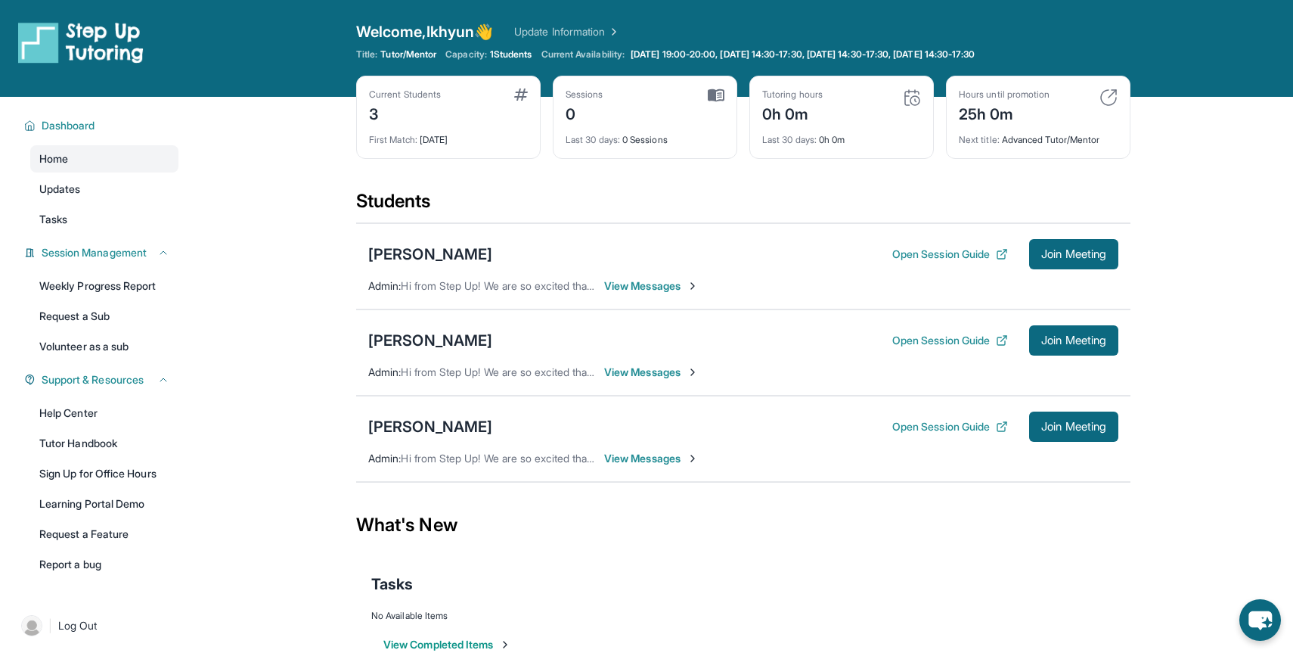
click at [417, 374] on span "Hi from Step Up! We are so excited that you are matched with one another. Pleas…" at bounding box center [983, 371] width 1165 height 13
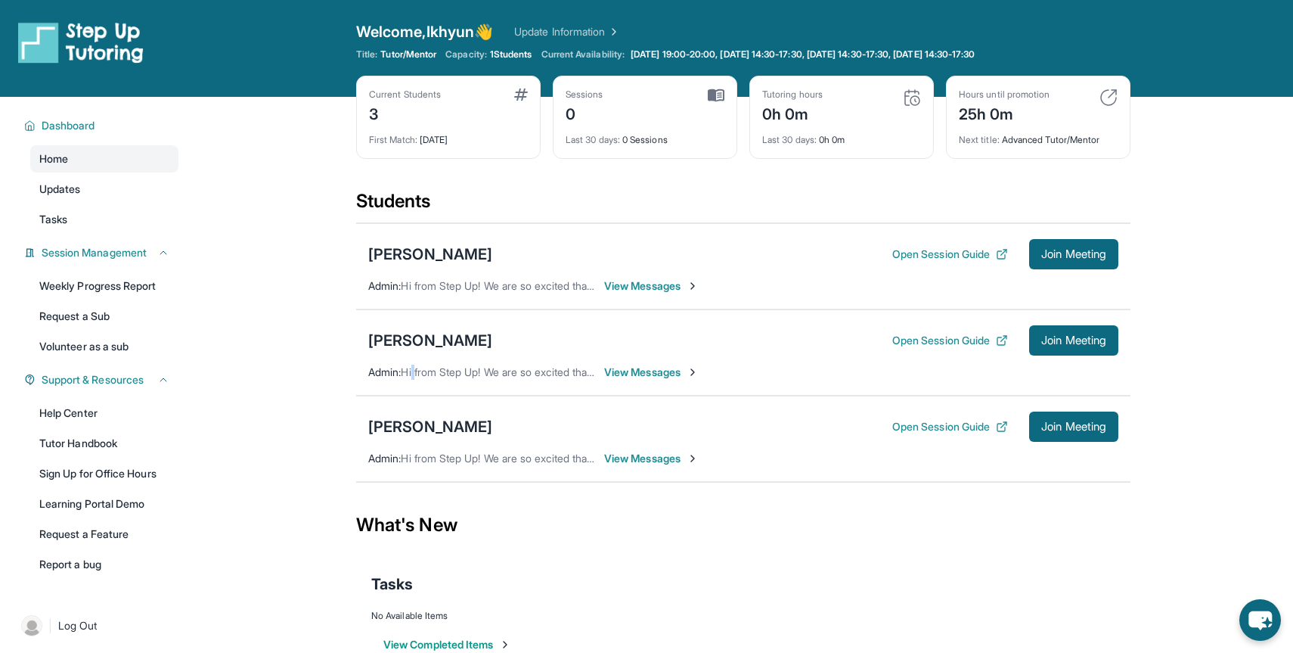
click at [417, 374] on span "Hi from Step Up! We are so excited that you are matched with one another. Pleas…" at bounding box center [983, 371] width 1165 height 13
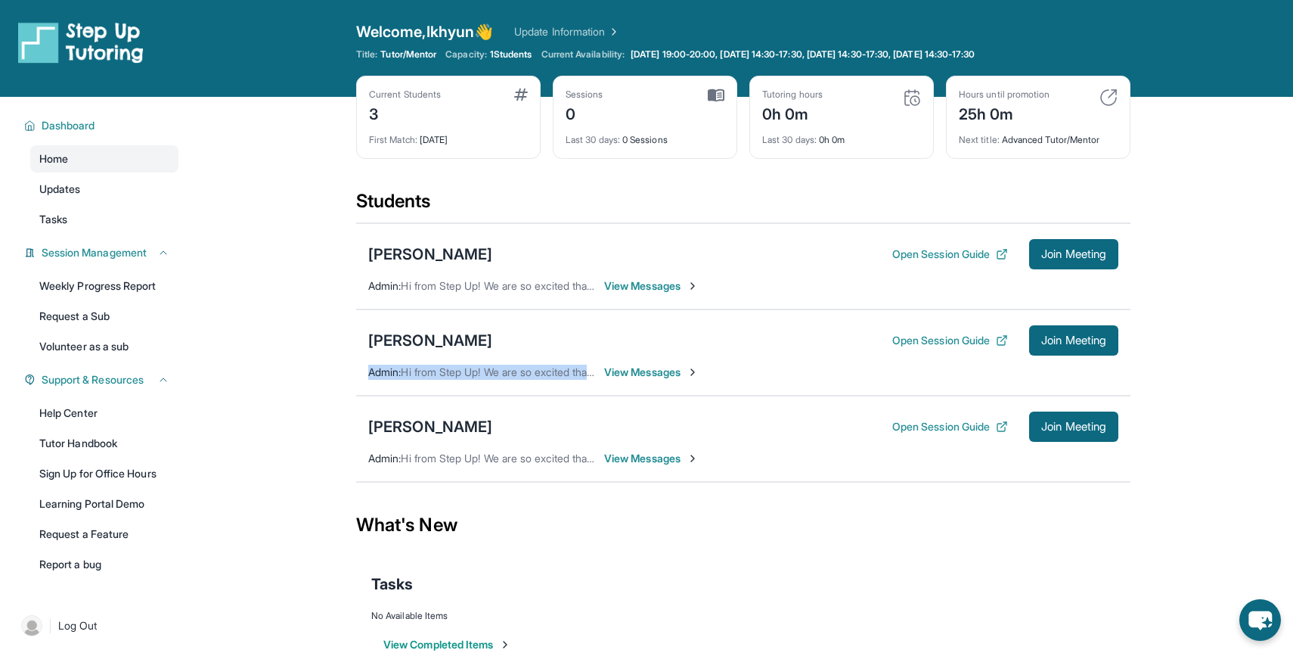
click at [417, 374] on span "Hi from Step Up! We are so excited that you are matched with one another. Pleas…" at bounding box center [983, 371] width 1165 height 13
click at [410, 293] on div "[PERSON_NAME] Open Session Guide Join Meeting Admin : Hi from Step Up! We are s…" at bounding box center [743, 266] width 774 height 86
